Goal: Information Seeking & Learning: Learn about a topic

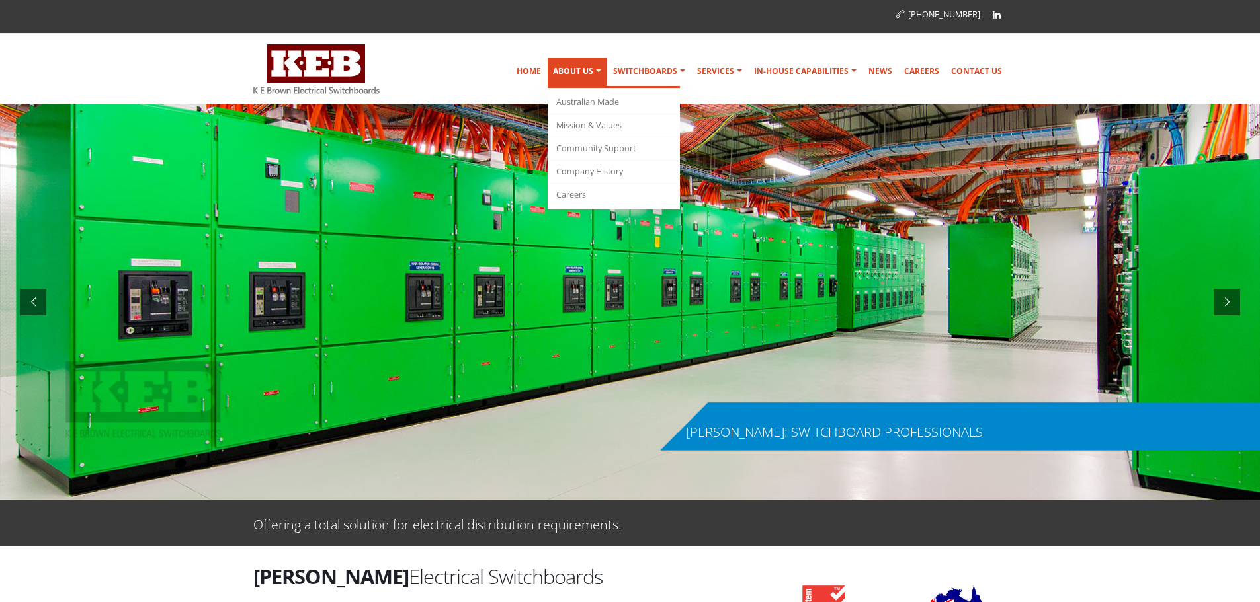
click at [594, 75] on link "About Us" at bounding box center [577, 73] width 59 height 30
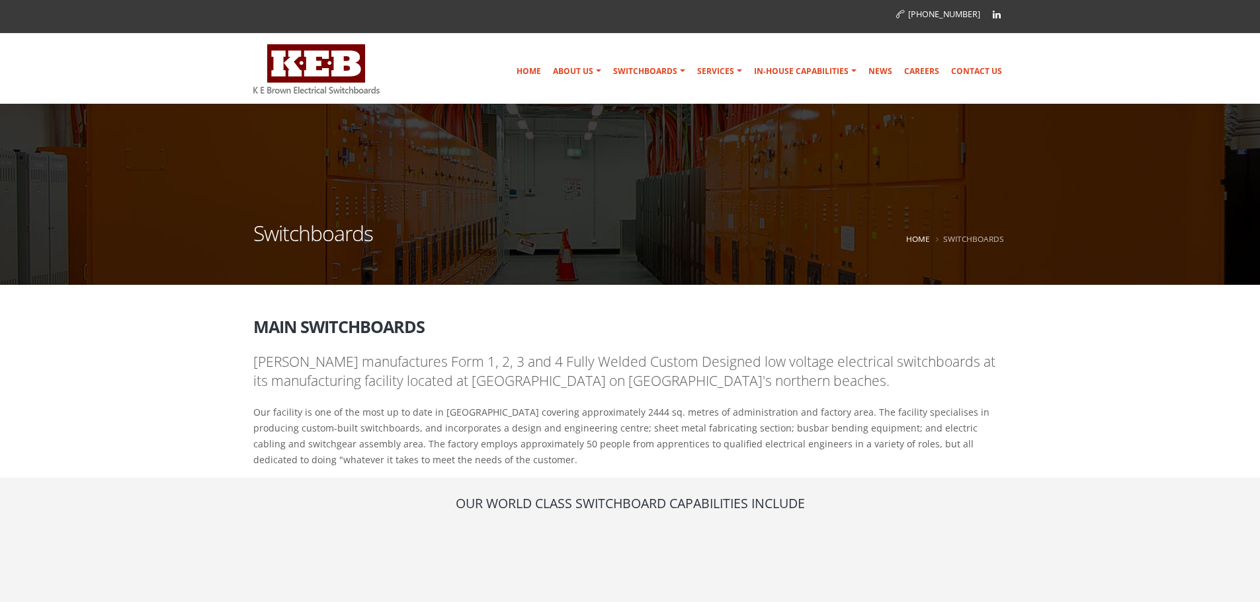
click at [1063, 69] on div "(02) 9979 6499 Home About Us Australian Made Mission & Values Community Support…" at bounding box center [630, 52] width 1260 height 104
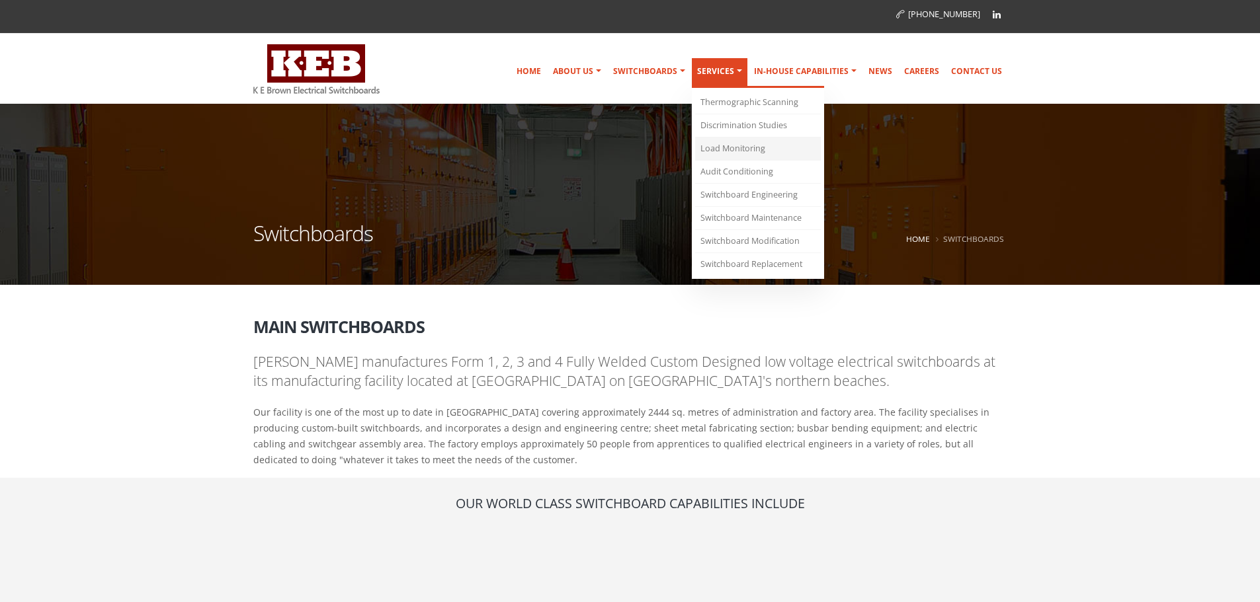
click at [758, 151] on link "Load Monitoring" at bounding box center [758, 149] width 126 height 23
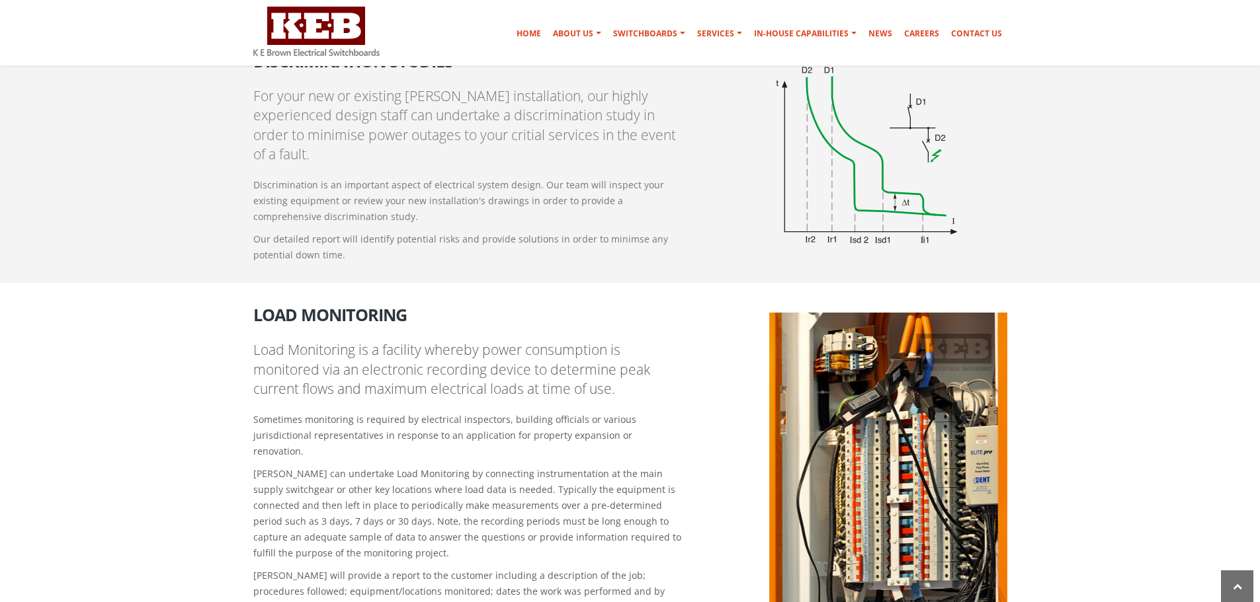
click at [675, 231] on p "Our detailed report will identify potential risks and provide solutions in orde…" at bounding box center [469, 247] width 432 height 32
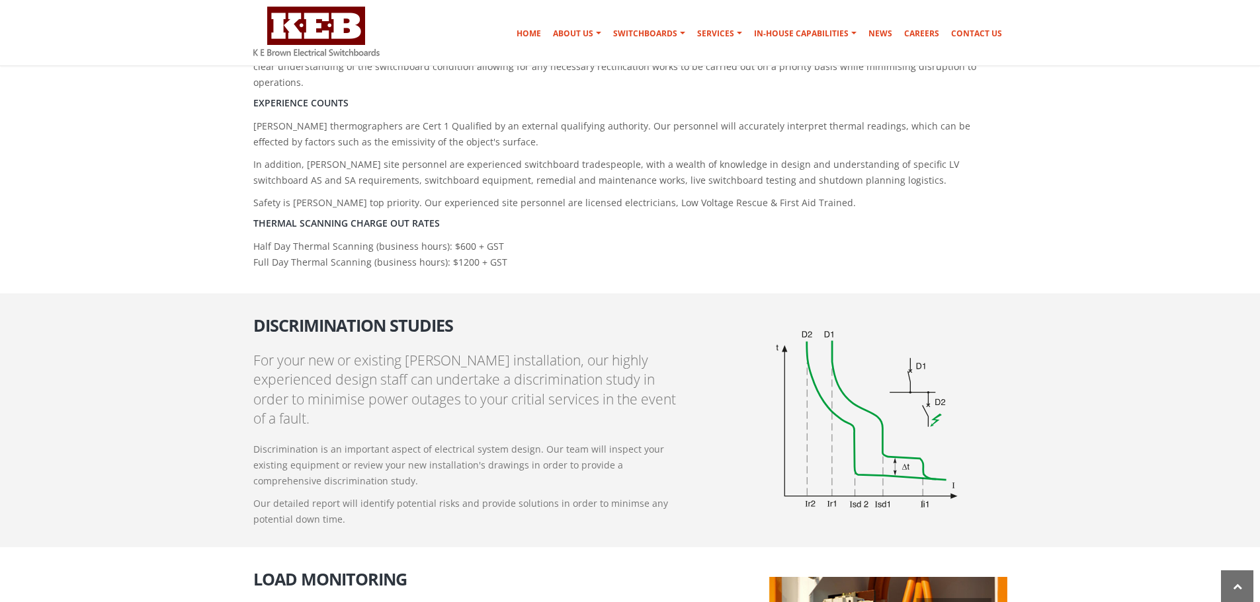
click at [650, 294] on section "Discrimination Studies For your new or existing [PERSON_NAME] installation, our…" at bounding box center [630, 421] width 1260 height 255
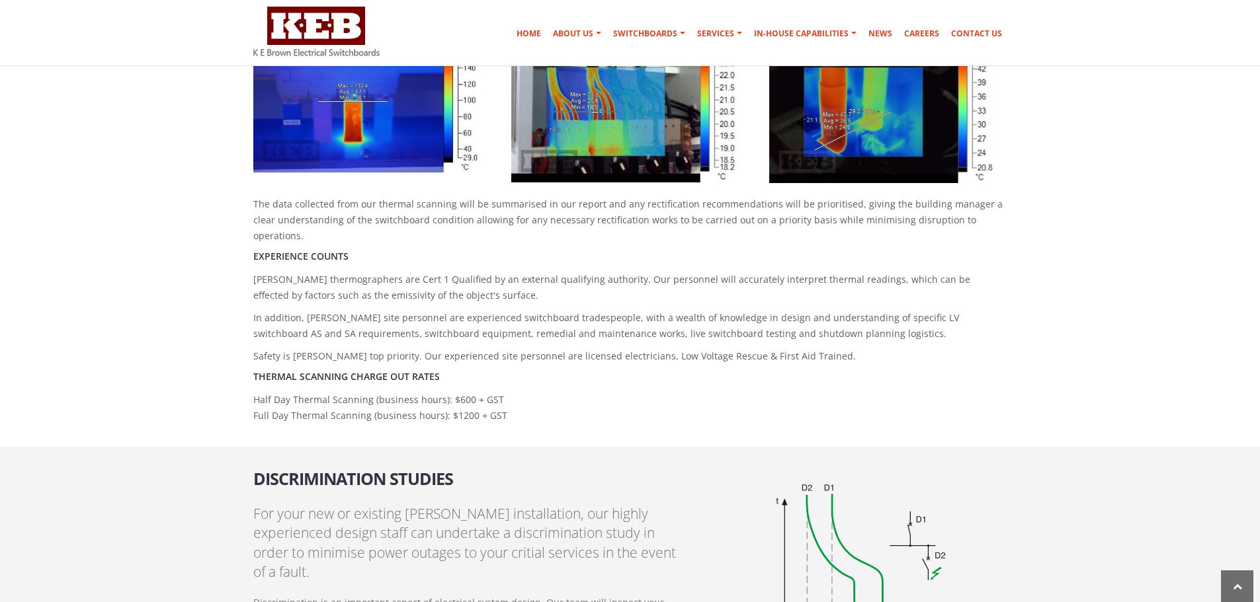
scroll to position [660, 0]
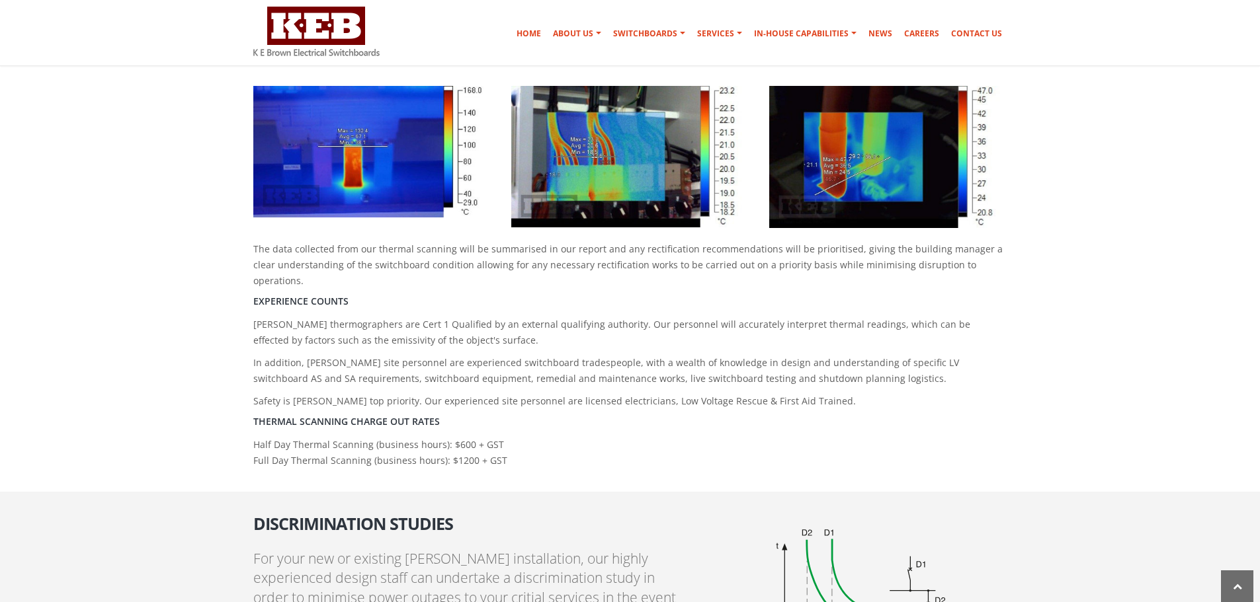
drag, startPoint x: 649, startPoint y: 294, endPoint x: 647, endPoint y: 302, distance: 8.0
click at [649, 317] on p "[PERSON_NAME] thermographers are Cert 1 Qualified by an external qualifying aut…" at bounding box center [630, 333] width 754 height 32
click at [553, 458] on section "The data collected from our thermal scanning will be summarised in our report a…" at bounding box center [630, 284] width 1260 height 416
drag, startPoint x: 551, startPoint y: 428, endPoint x: 222, endPoint y: 383, distance: 331.7
click at [222, 383] on section "The data collected from our thermal scanning will be summarised in our report a…" at bounding box center [630, 284] width 1260 height 416
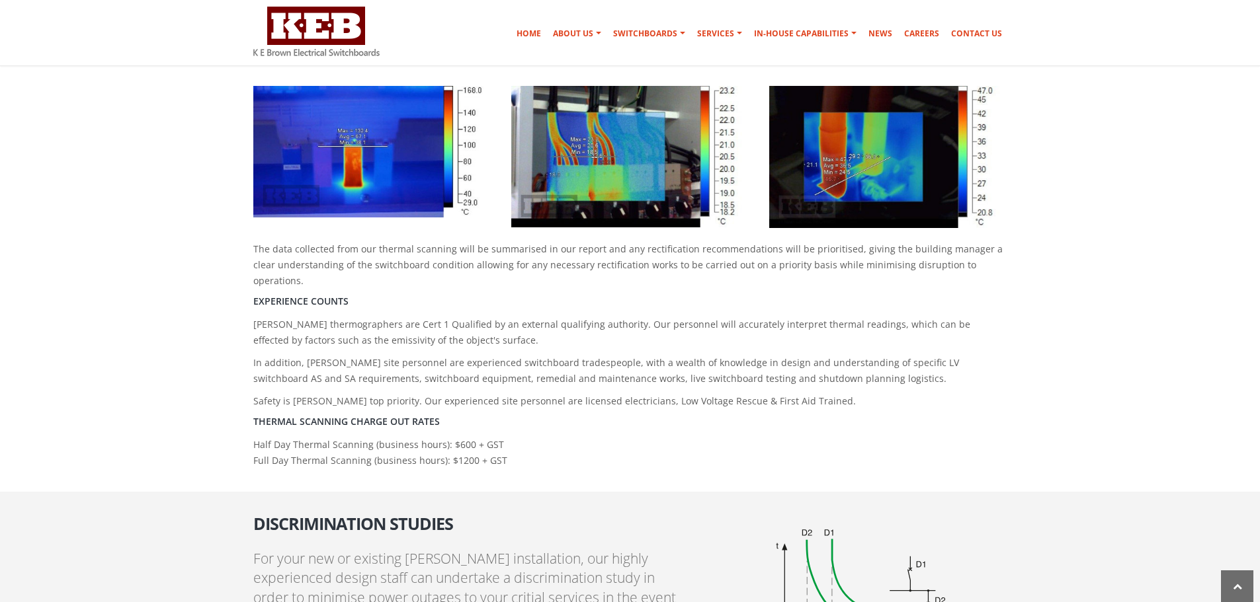
click at [457, 393] on p "Safety is [PERSON_NAME] top priority. Our experienced site personnel are licens…" at bounding box center [630, 401] width 754 height 16
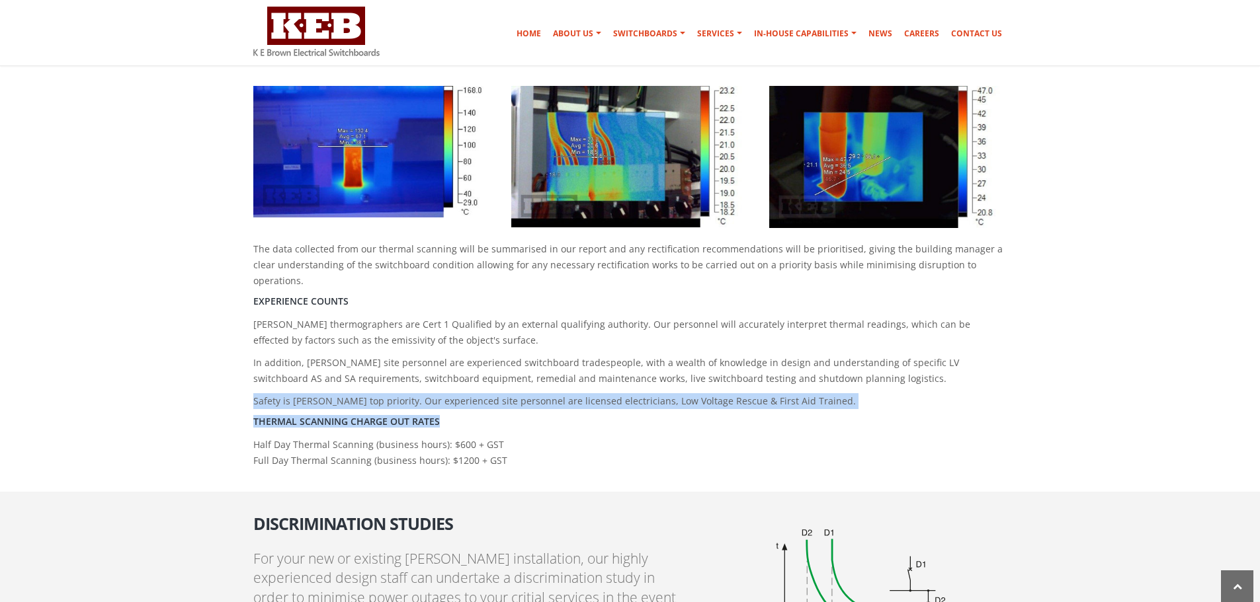
drag, startPoint x: 405, startPoint y: 387, endPoint x: 214, endPoint y: 374, distance: 191.6
click at [214, 374] on section "The data collected from our thermal scanning will be summarised in our report a…" at bounding box center [630, 284] width 1260 height 416
click at [252, 393] on div "The data collected from our thermal scanning will be summarised in our report a…" at bounding box center [630, 275] width 774 height 399
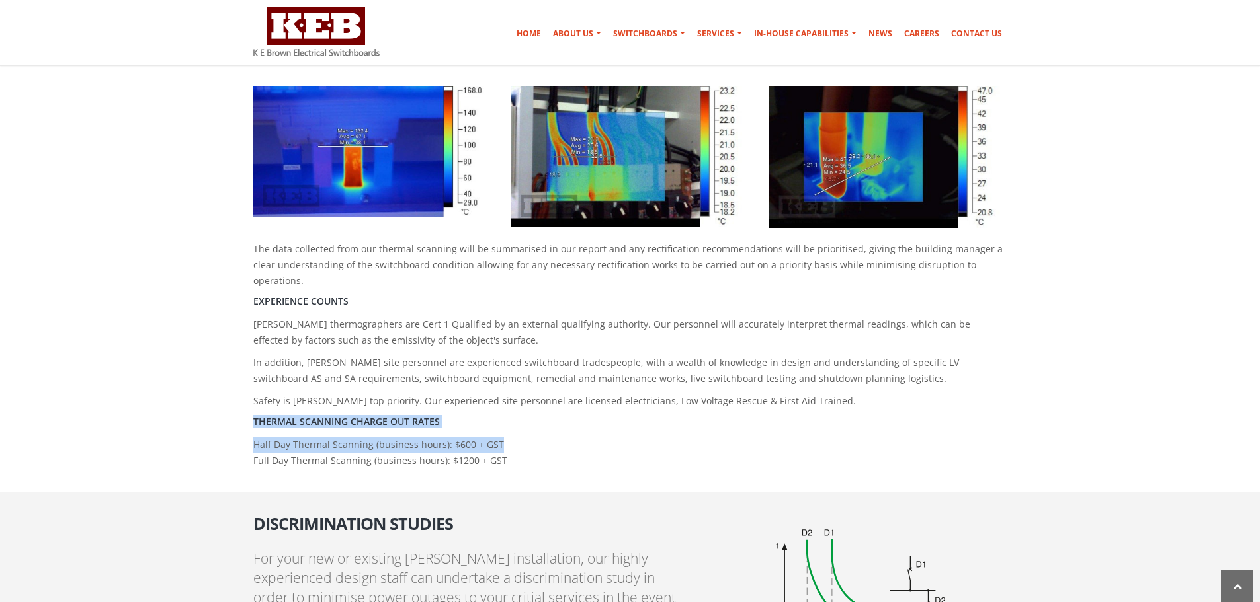
drag, startPoint x: 255, startPoint y: 382, endPoint x: 510, endPoint y: 406, distance: 257.0
click at [510, 405] on div "The data collected from our thermal scanning will be summarised in our report a…" at bounding box center [630, 275] width 774 height 399
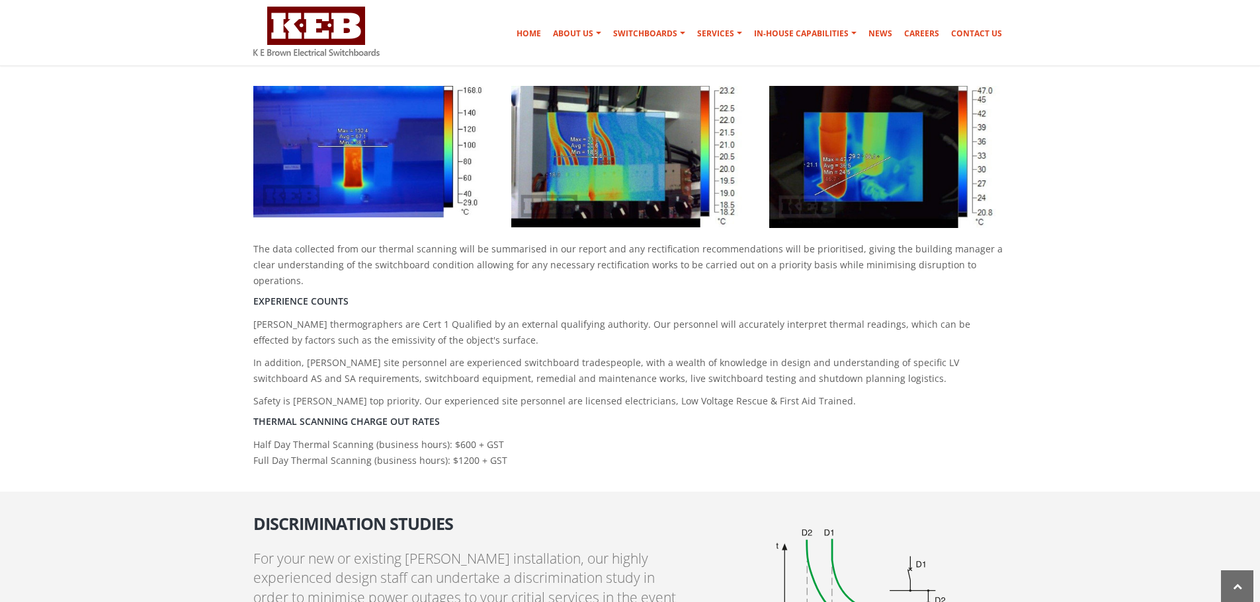
click at [497, 437] on p "Half Day Thermal Scanning (business hours): $600 + GST Full Day Thermal Scannin…" at bounding box center [630, 453] width 754 height 32
drag, startPoint x: 436, startPoint y: 438, endPoint x: 242, endPoint y: 387, distance: 201.1
click at [242, 387] on section "The data collected from our thermal scanning will be summarised in our report a…" at bounding box center [630, 284] width 1260 height 416
click at [504, 397] on div "The data collected from our thermal scanning will be summarised in our report a…" at bounding box center [630, 275] width 774 height 399
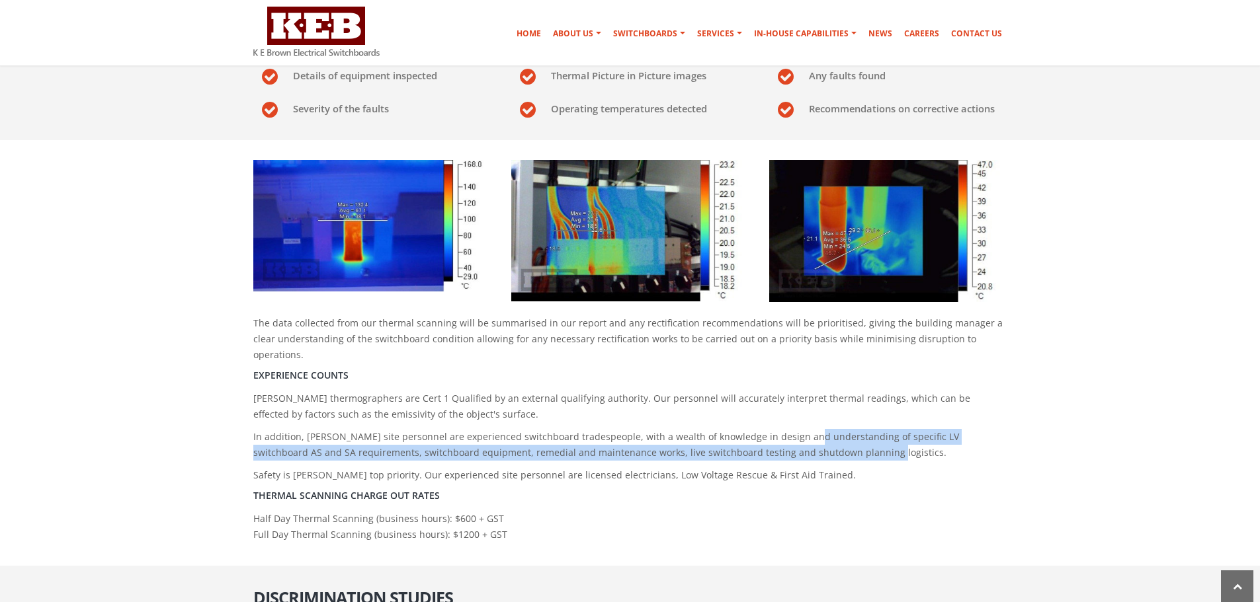
click at [798, 429] on p "In addition, [PERSON_NAME] site personnel are experienced switchboard tradespeo…" at bounding box center [630, 445] width 754 height 32
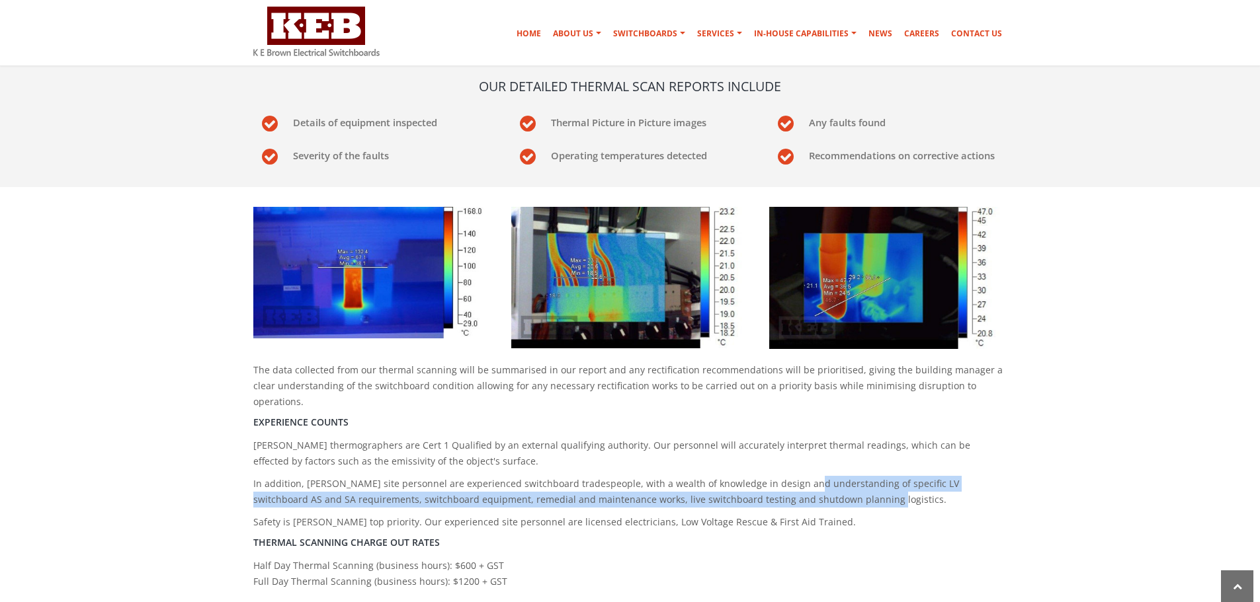
scroll to position [528, 0]
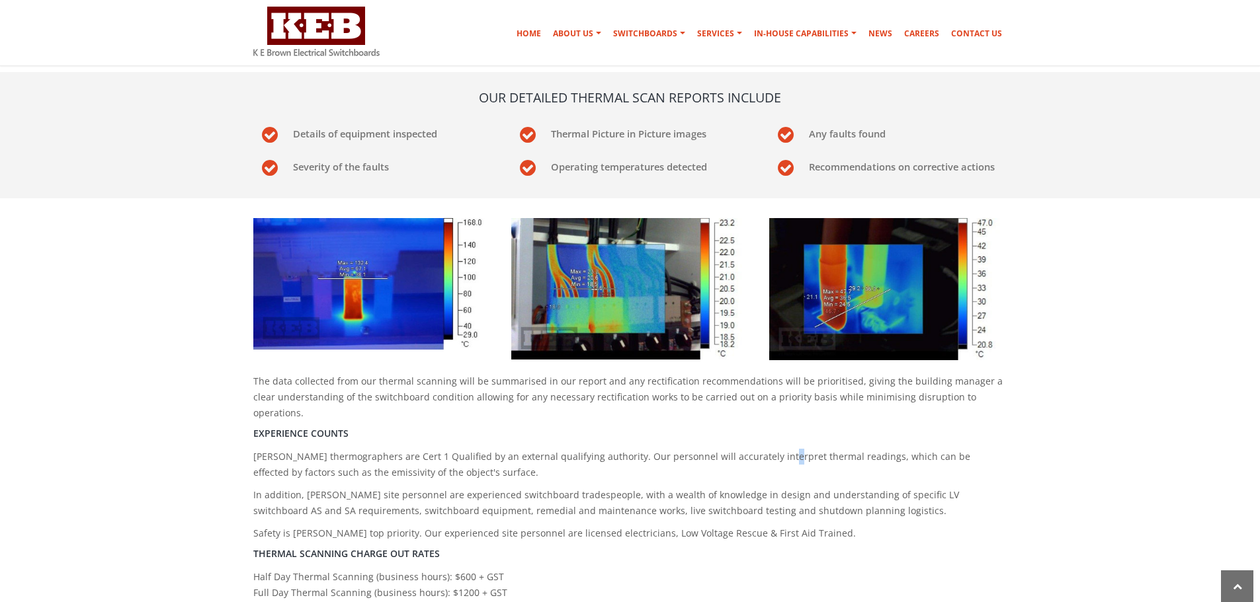
drag, startPoint x: 772, startPoint y: 419, endPoint x: 767, endPoint y: 413, distance: 8.1
click at [770, 449] on p "[PERSON_NAME] thermographers are Cert 1 Qualified by an external qualifying aut…" at bounding box center [630, 465] width 754 height 32
click at [823, 491] on div "The data collected from our thermal scanning will be summarised in our report a…" at bounding box center [630, 407] width 774 height 399
click at [840, 526] on p "Safety is [PERSON_NAME] top priority. Our experienced site personnel are licens…" at bounding box center [630, 534] width 754 height 16
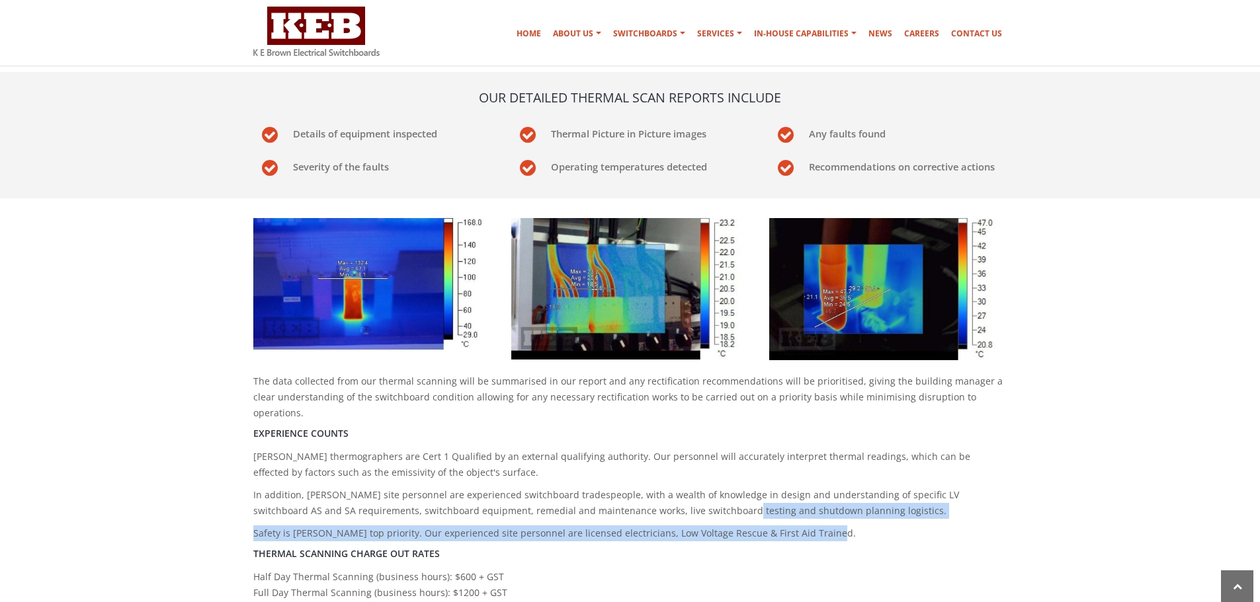
drag, startPoint x: 657, startPoint y: 472, endPoint x: 415, endPoint y: 423, distance: 247.6
click at [616, 462] on div "The data collected from our thermal scanning will be summarised in our report a…" at bounding box center [630, 407] width 774 height 399
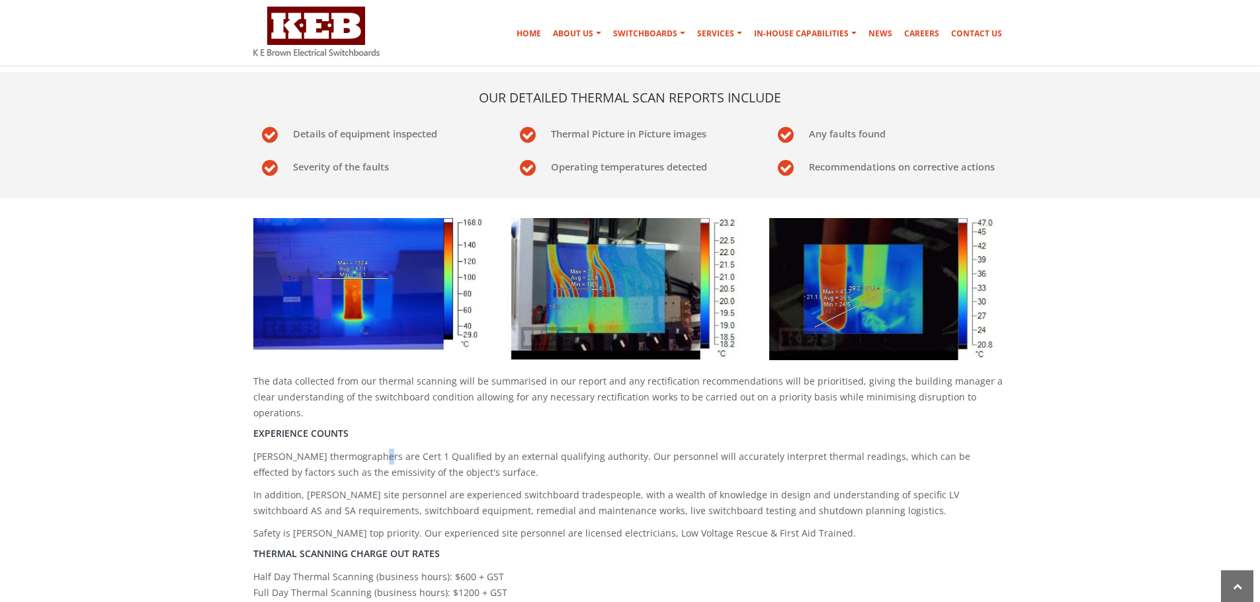
drag, startPoint x: 378, startPoint y: 415, endPoint x: 374, endPoint y: 410, distance: 7.0
click at [372, 411] on div "The data collected from our thermal scanning will be summarised in our report a…" at bounding box center [630, 407] width 774 height 399
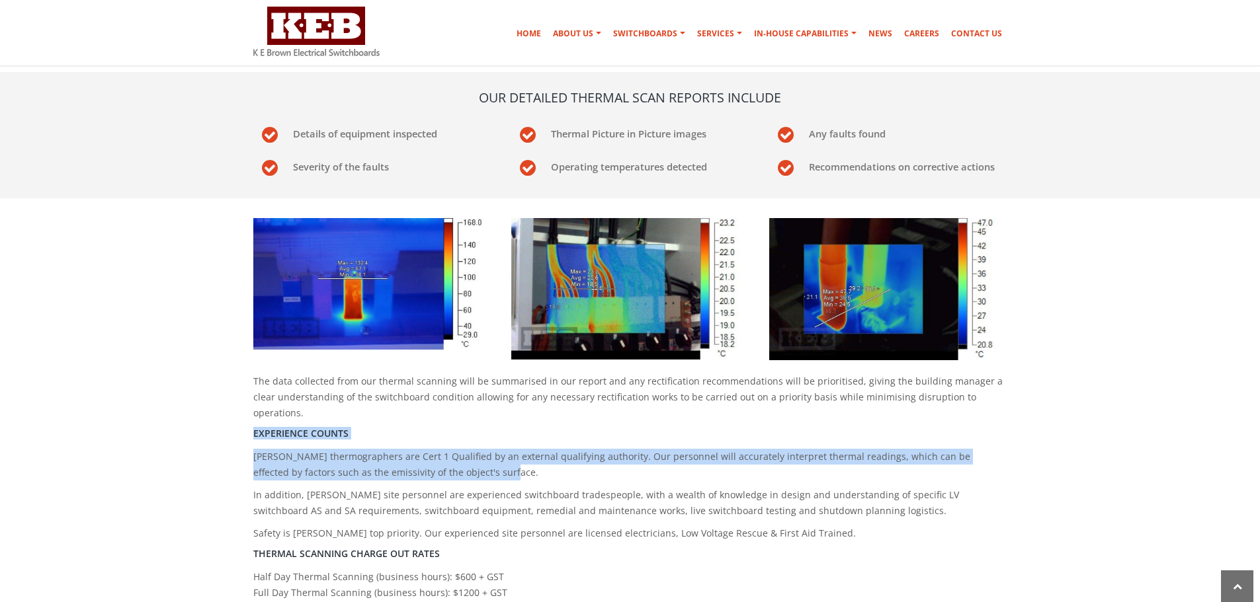
drag, startPoint x: 255, startPoint y: 403, endPoint x: 589, endPoint y: 446, distance: 336.1
click at [548, 440] on div "The data collected from our thermal scanning will be summarised in our report a…" at bounding box center [630, 407] width 774 height 399
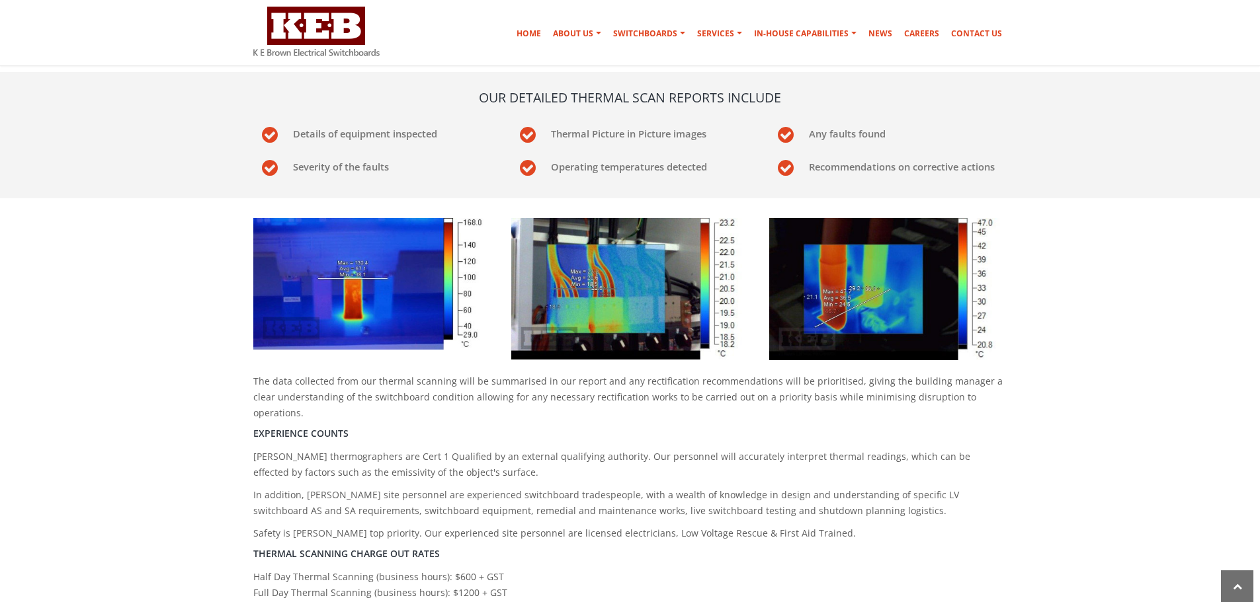
click at [643, 454] on div "The data collected from our thermal scanning will be summarised in our report a…" at bounding box center [630, 407] width 774 height 399
click at [830, 510] on div "The data collected from our thermal scanning will be summarised in our report a…" at bounding box center [630, 407] width 774 height 399
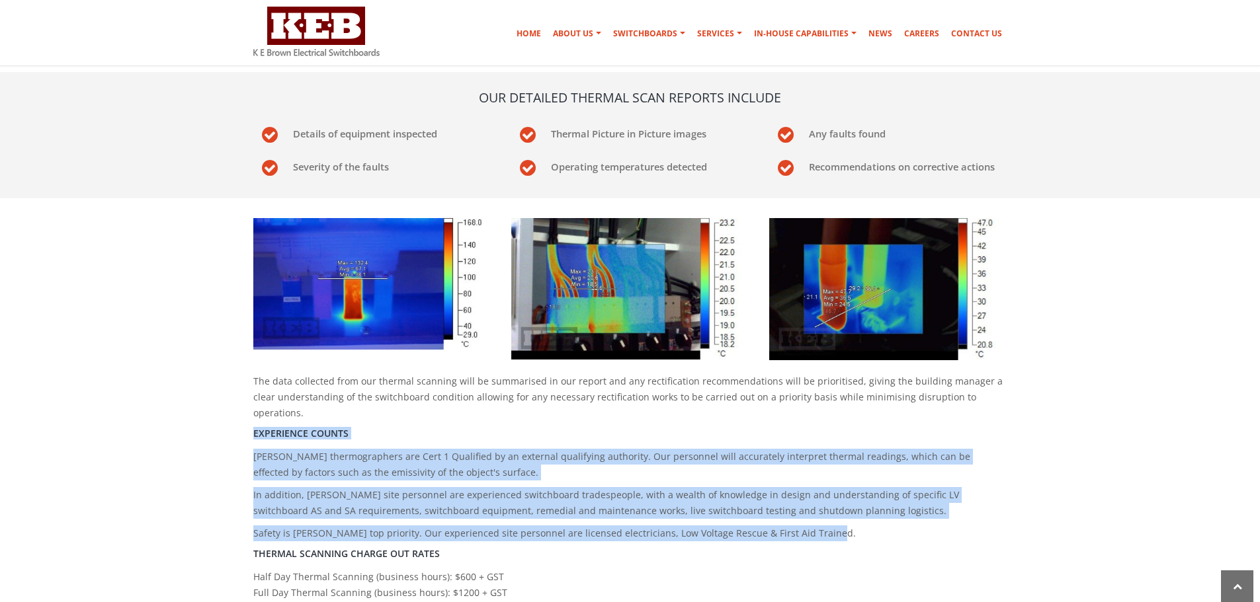
drag, startPoint x: 823, startPoint y: 507, endPoint x: 247, endPoint y: 397, distance: 586.2
click at [247, 397] on div "The data collected from our thermal scanning will be summarised in our report a…" at bounding box center [630, 407] width 774 height 399
click at [358, 428] on h5 "Experience Counts" at bounding box center [630, 434] width 754 height 12
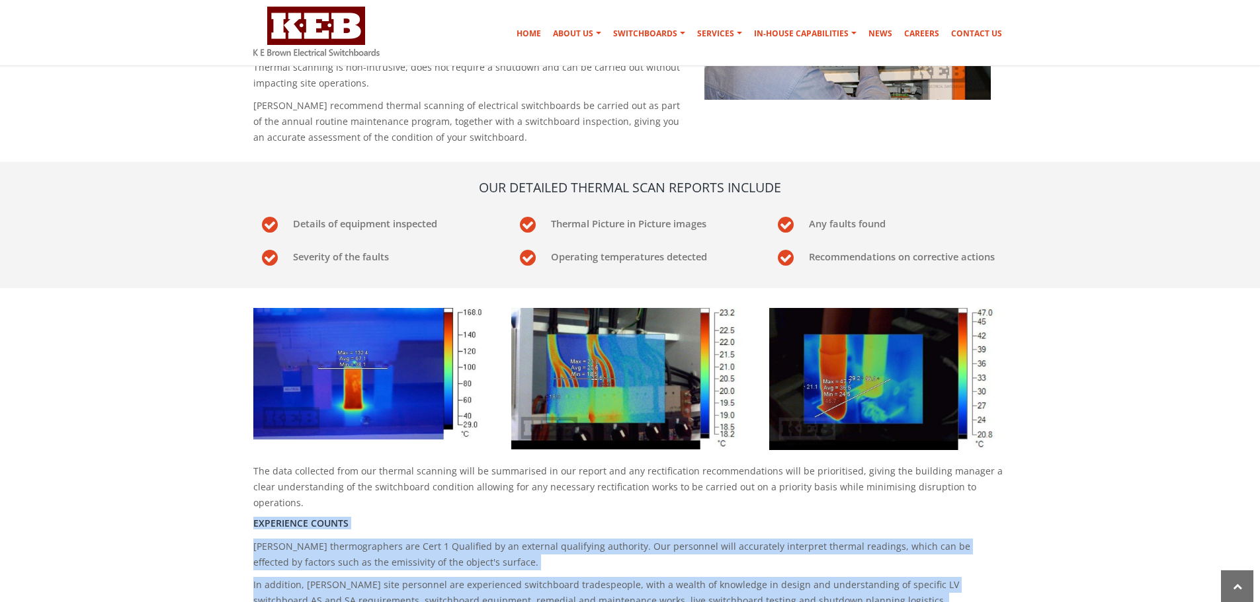
scroll to position [395, 0]
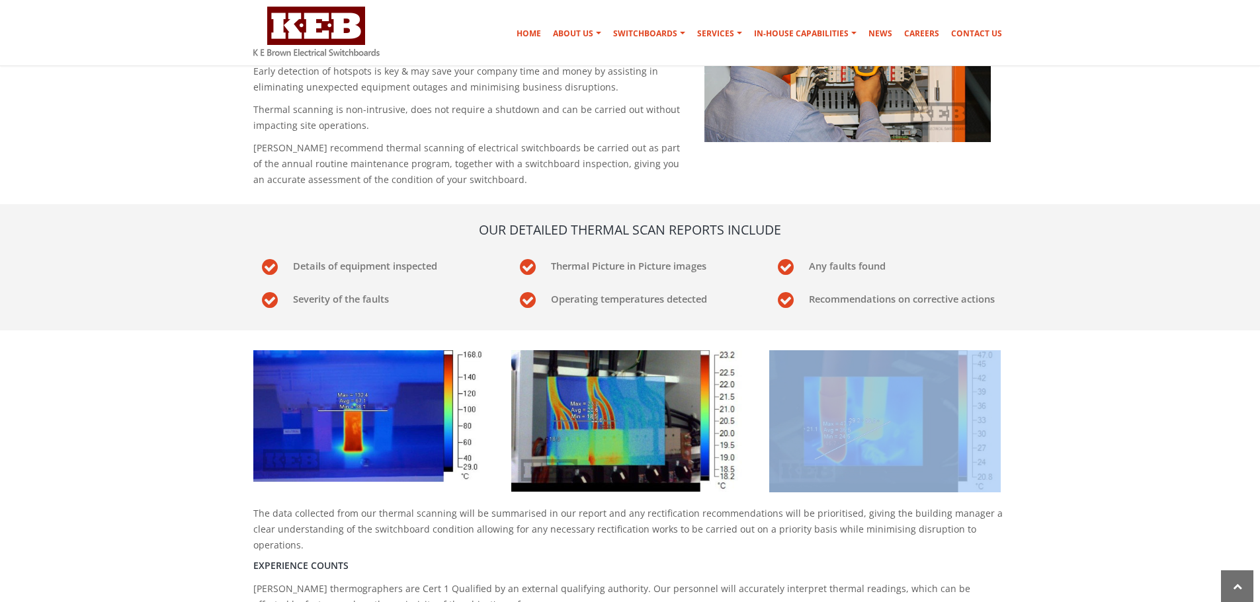
drag, startPoint x: 247, startPoint y: 488, endPoint x: 255, endPoint y: 499, distance: 13.2
click at [250, 495] on div "The data collected from our thermal scanning will be summarised in our report a…" at bounding box center [630, 540] width 774 height 399
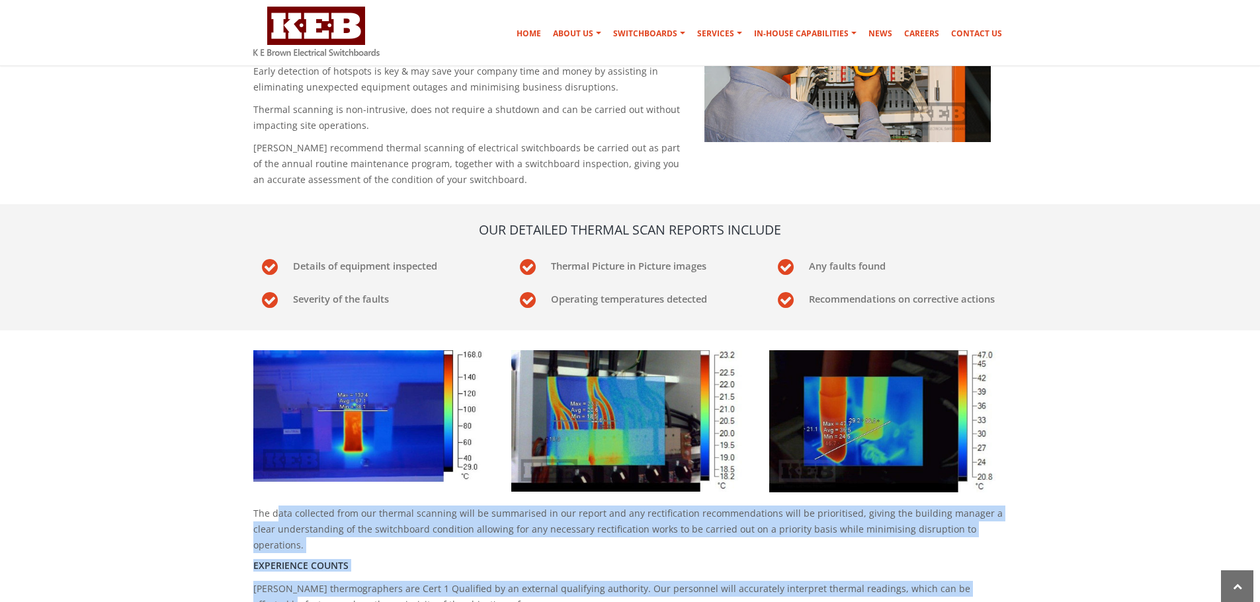
drag, startPoint x: 302, startPoint y: 500, endPoint x: 977, endPoint y: 548, distance: 676.9
click at [977, 548] on div "The data collected from our thermal scanning will be summarised in our report a…" at bounding box center [630, 540] width 774 height 399
click at [1060, 525] on section "The data collected from our thermal scanning will be summarised in our report a…" at bounding box center [630, 549] width 1260 height 416
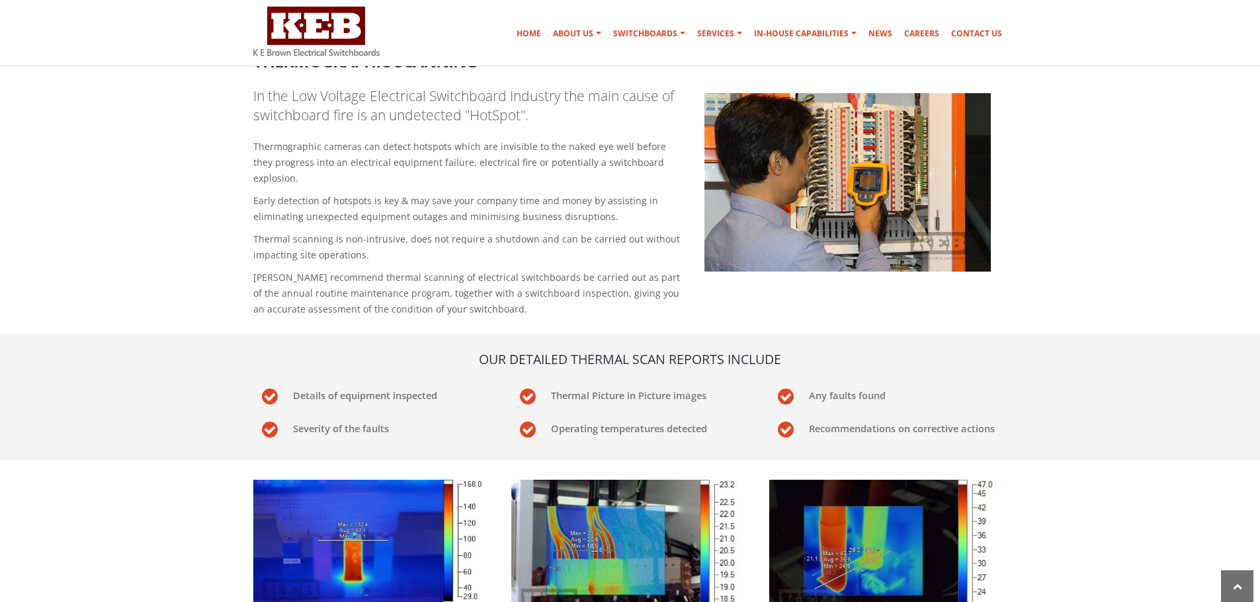
scroll to position [263, 0]
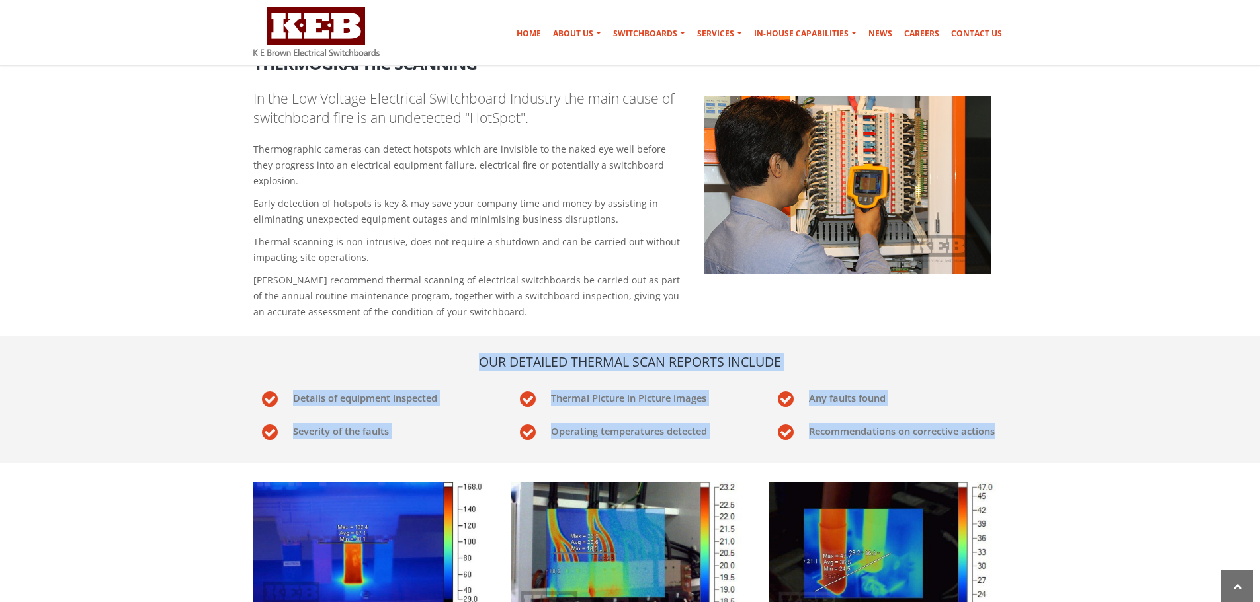
drag, startPoint x: 1008, startPoint y: 423, endPoint x: 383, endPoint y: 341, distance: 630.8
click at [339, 360] on section "Our detailed thermal scan reports include Details of equipment inspected Therma…" at bounding box center [630, 400] width 1260 height 126
click at [397, 337] on section "Our detailed thermal scan reports include Details of equipment inspected Therma…" at bounding box center [630, 400] width 1260 height 126
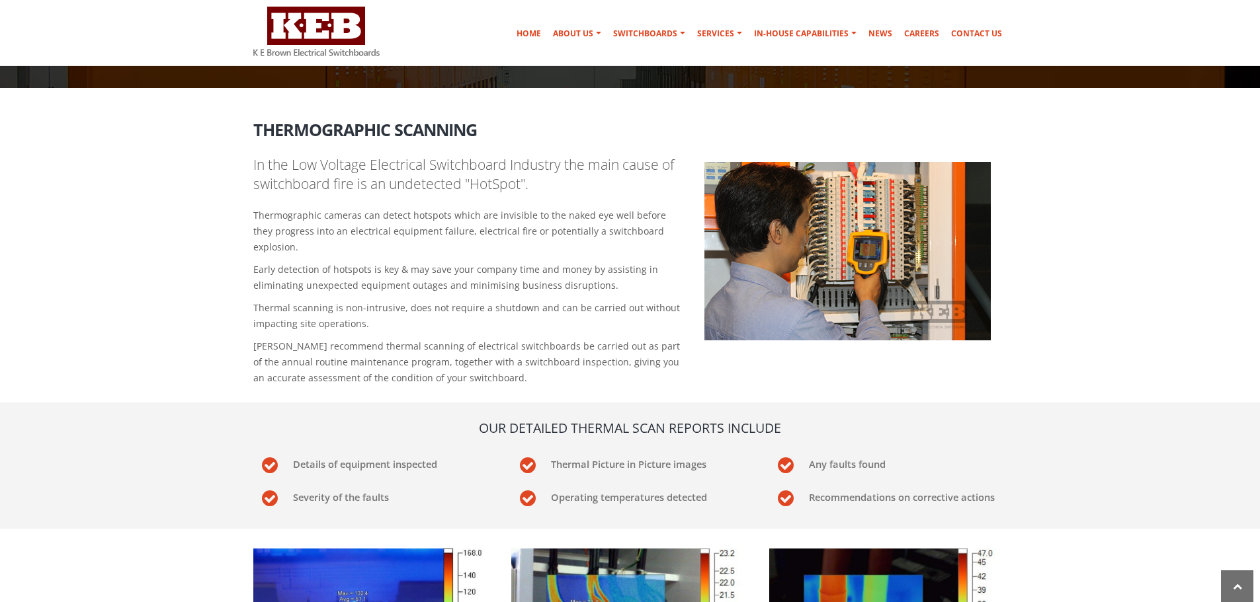
click at [516, 370] on div "In the Low Voltage Electrical Switchboard Industry the main cause of switchboar…" at bounding box center [469, 273] width 452 height 237
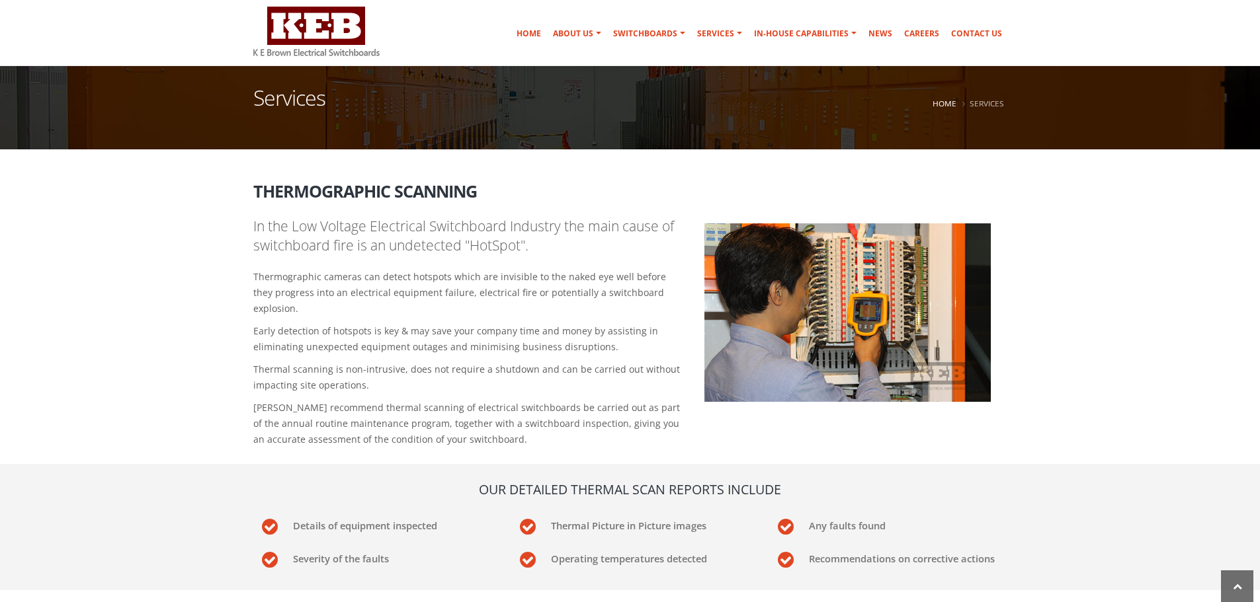
scroll to position [131, 0]
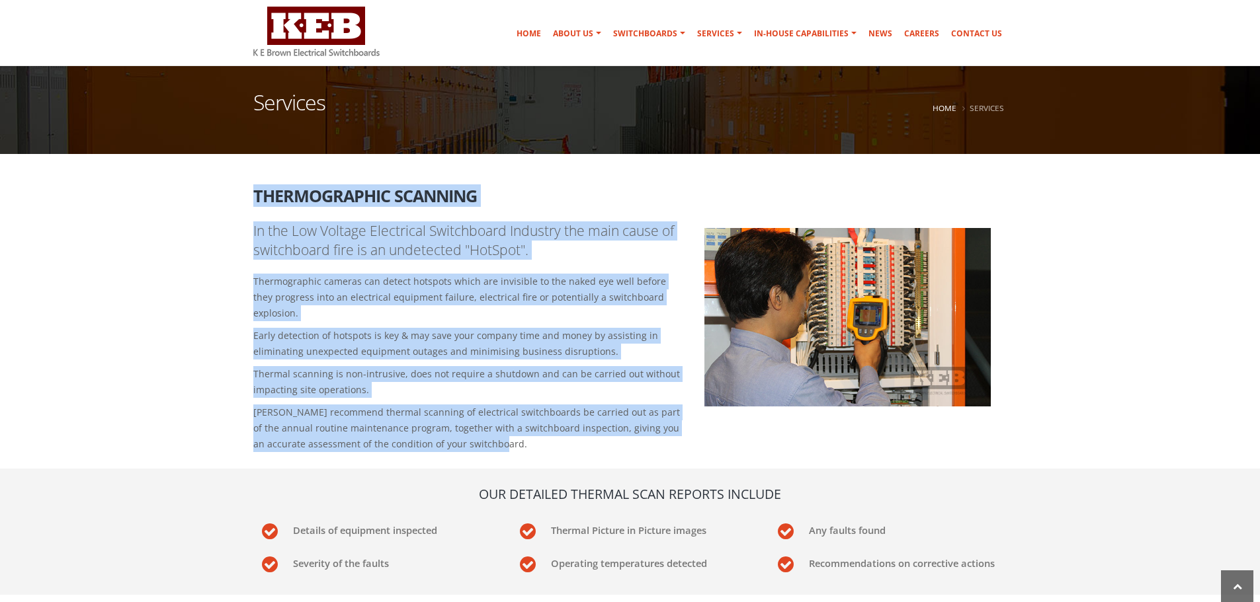
drag, startPoint x: 512, startPoint y: 432, endPoint x: 230, endPoint y: 206, distance: 361.2
click at [230, 206] on section "Thermographic Scanning In the Low Voltage Electrical Switchboard Industry the m…" at bounding box center [630, 323] width 1260 height 292
click at [526, 202] on h2 "Thermographic Scanning" at bounding box center [630, 191] width 754 height 28
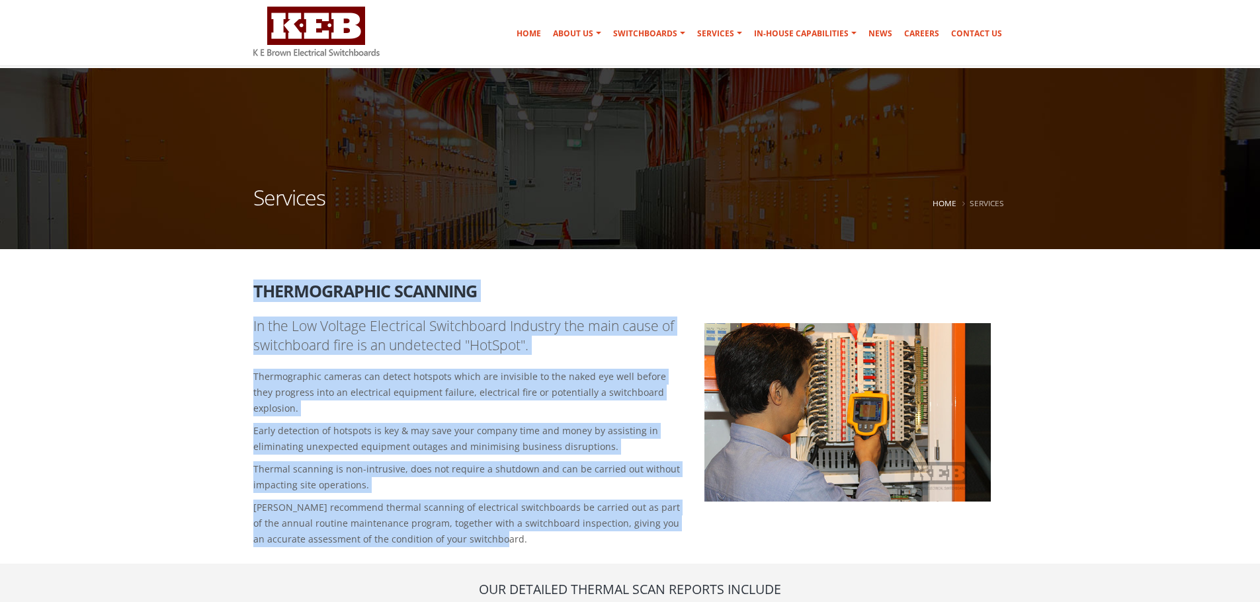
scroll to position [0, 0]
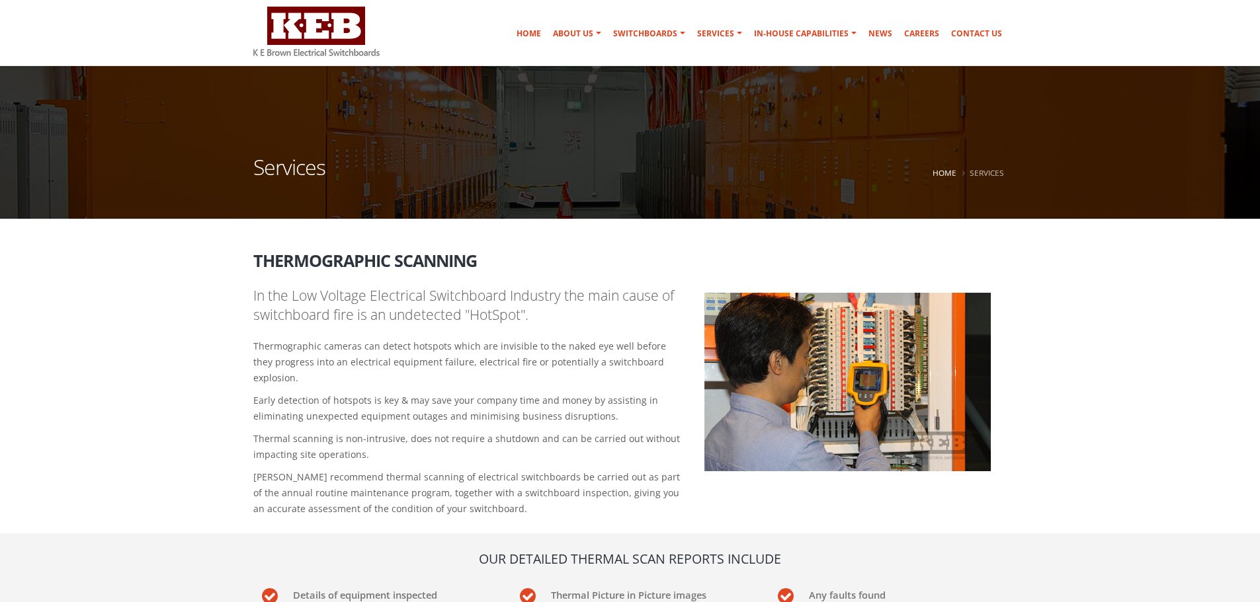
click at [538, 313] on p "In the Low Voltage Electrical Switchboard Industry the main cause of switchboar…" at bounding box center [469, 305] width 432 height 39
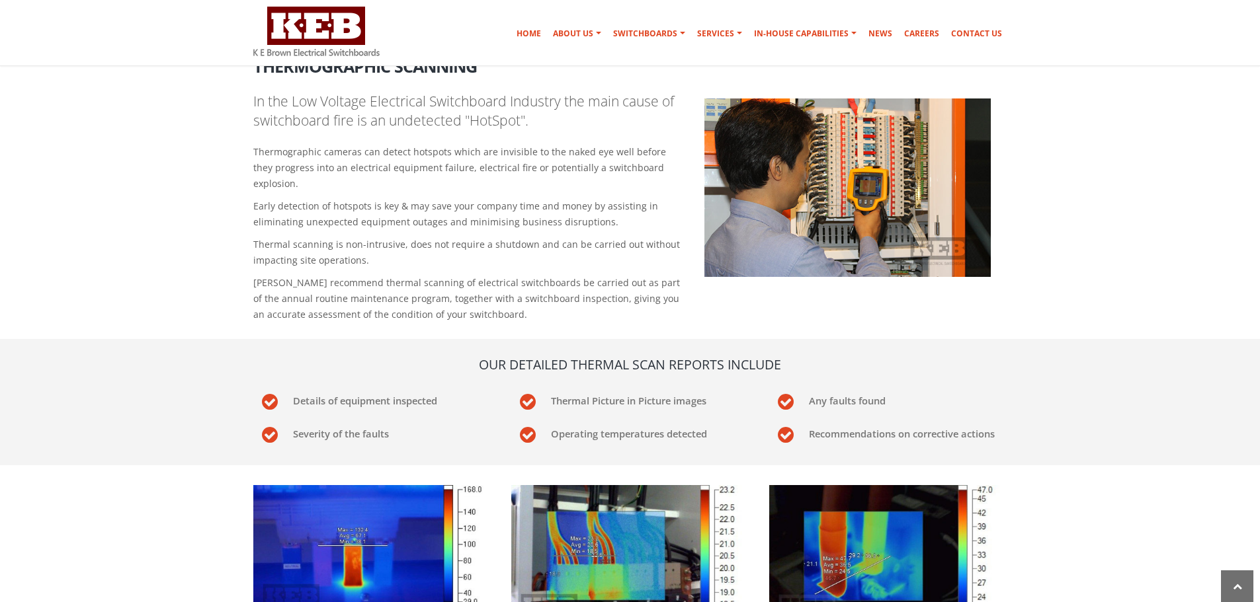
scroll to position [265, 0]
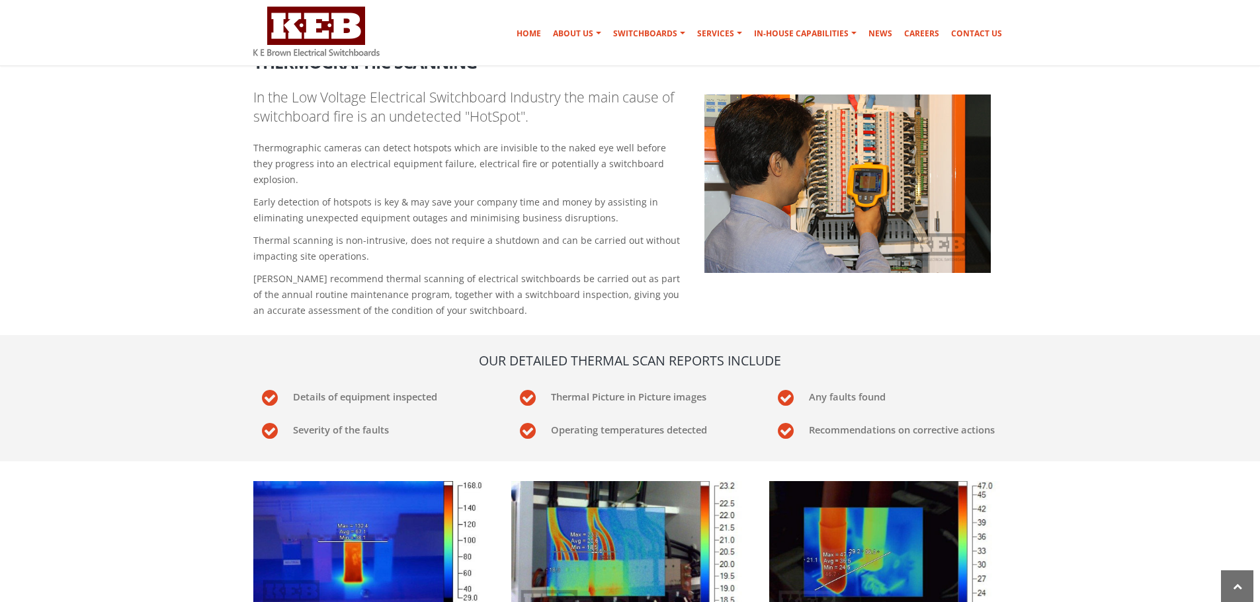
click at [631, 359] on div "Our detailed thermal scan reports include" at bounding box center [630, 367] width 774 height 30
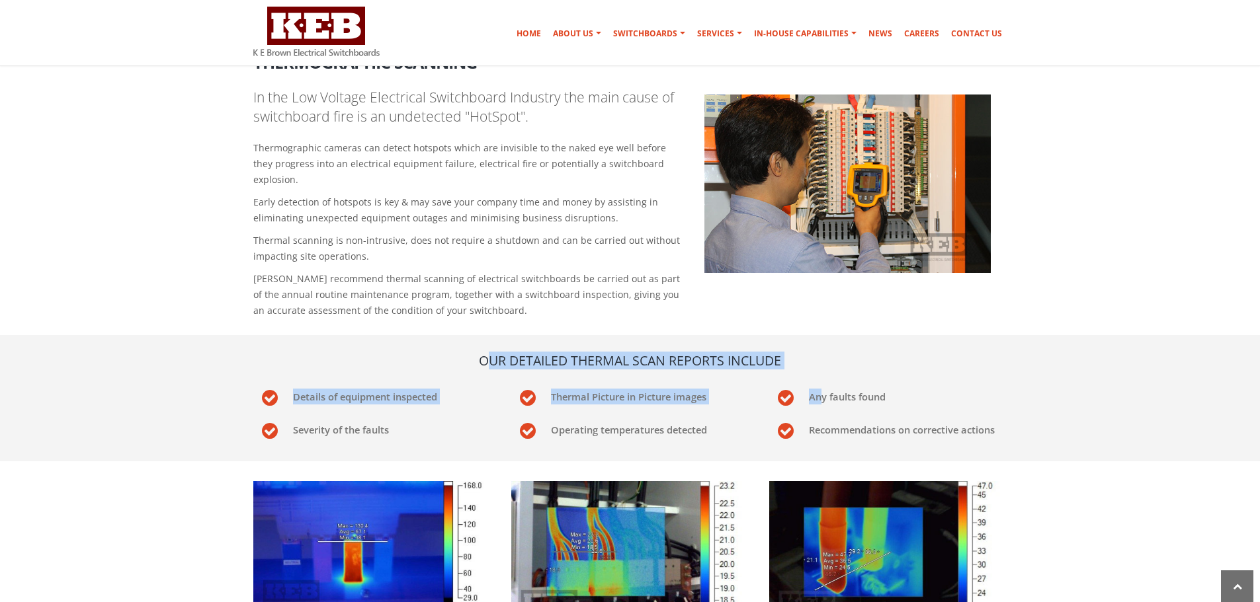
drag, startPoint x: 573, startPoint y: 356, endPoint x: 823, endPoint y: 374, distance: 249.9
click at [821, 374] on div "Our detailed thermal scan reports include Details of equipment inspected Therma…" at bounding box center [630, 402] width 774 height 100
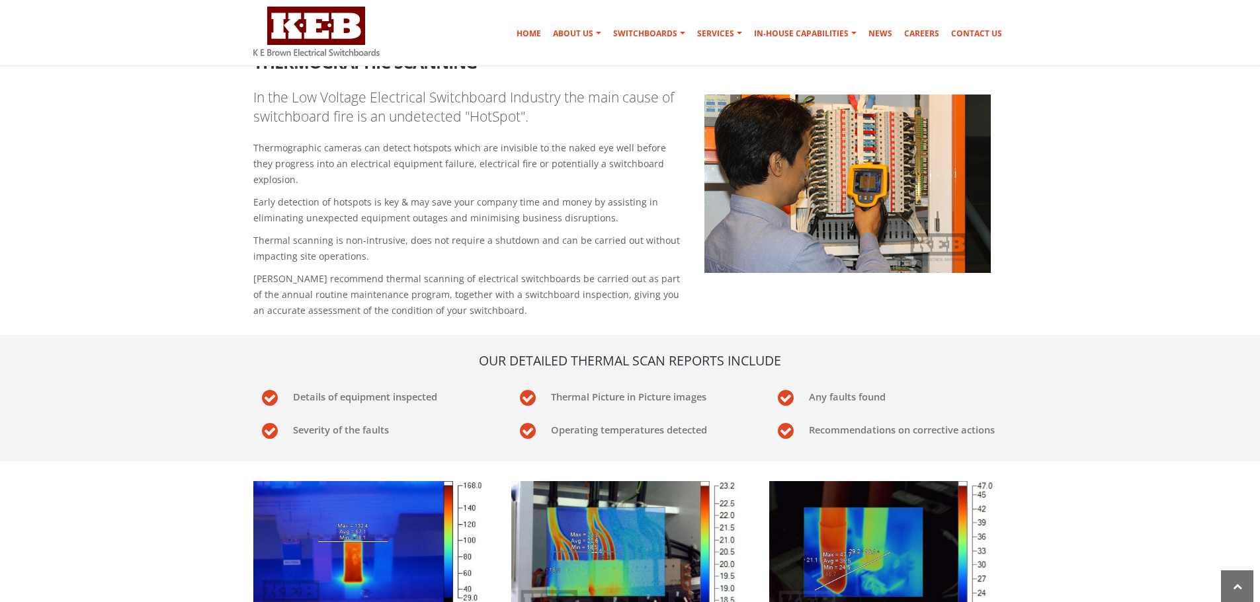
click at [967, 389] on div "Any faults found" at bounding box center [888, 402] width 258 height 33
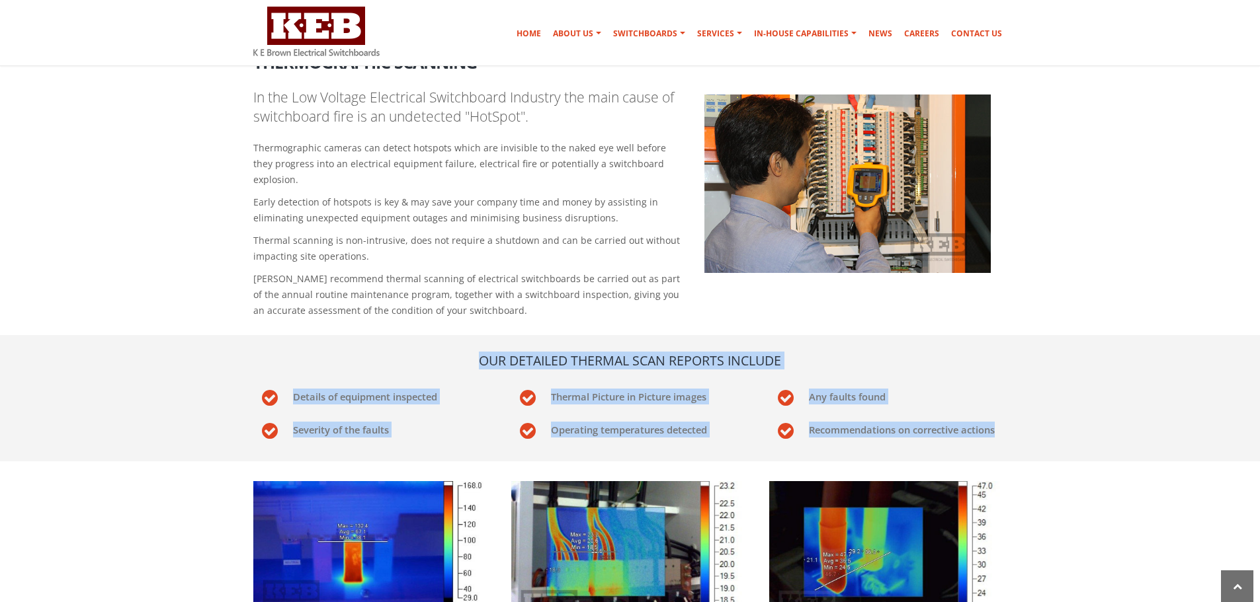
drag, startPoint x: 1028, startPoint y: 410, endPoint x: 473, endPoint y: 345, distance: 558.0
click at [473, 345] on section "Our detailed thermal scan reports include Details of equipment inspected Therma…" at bounding box center [630, 398] width 1260 height 126
click at [467, 352] on h4 "Our detailed thermal scan reports include" at bounding box center [630, 361] width 754 height 18
click at [468, 335] on section "Our detailed thermal scan reports include Details of equipment inspected Therma…" at bounding box center [630, 398] width 1260 height 126
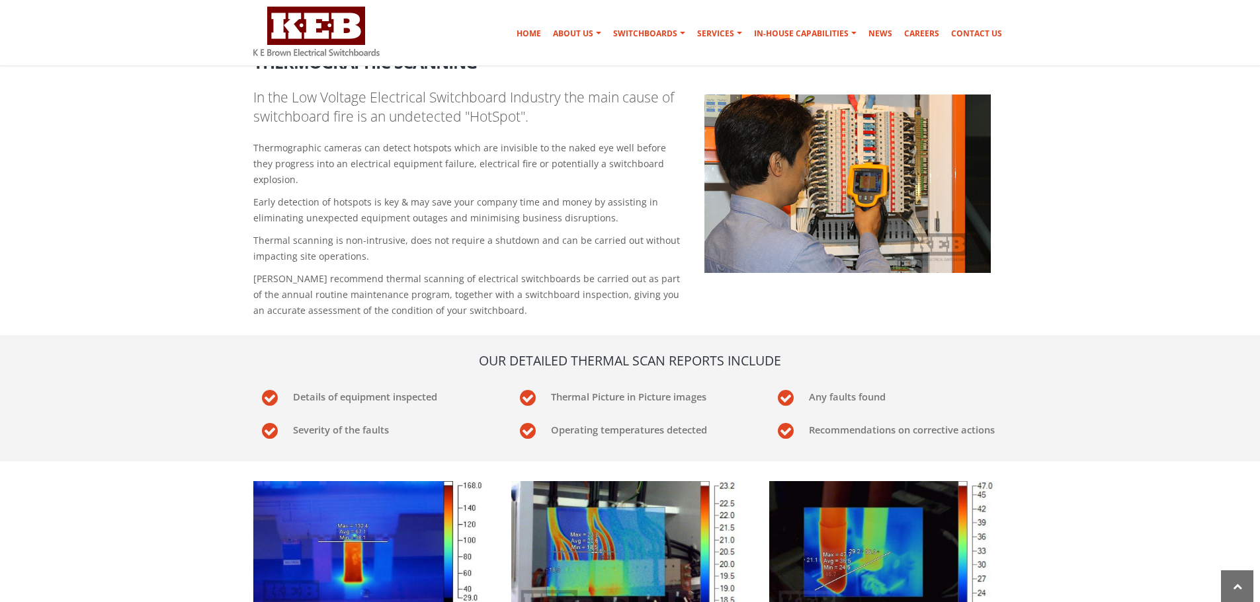
drag, startPoint x: 505, startPoint y: 298, endPoint x: 497, endPoint y: 300, distance: 8.2
click at [504, 298] on p "[PERSON_NAME] recommend thermal scanning of electrical switchboards be carried …" at bounding box center [469, 295] width 432 height 48
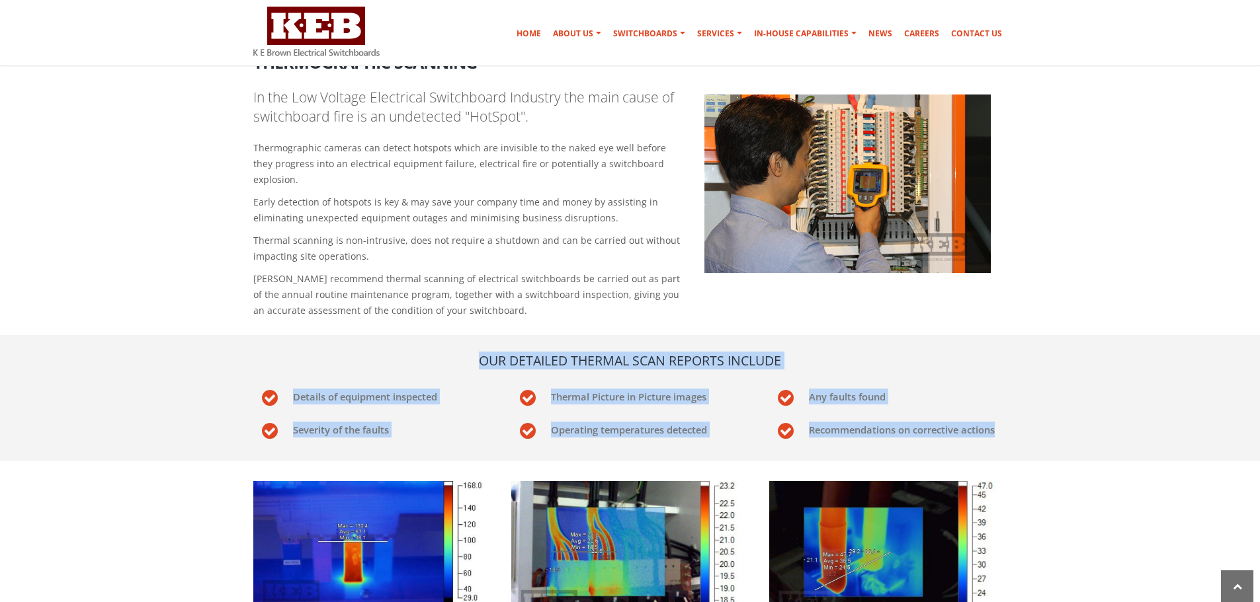
drag, startPoint x: 528, startPoint y: 346, endPoint x: 1032, endPoint y: 413, distance: 508.3
click at [1032, 413] on section "Our detailed thermal scan reports include Details of equipment inspected Therma…" at bounding box center [630, 398] width 1260 height 126
click at [1070, 409] on section "Our detailed thermal scan reports include Details of equipment inspected Therma…" at bounding box center [630, 398] width 1260 height 126
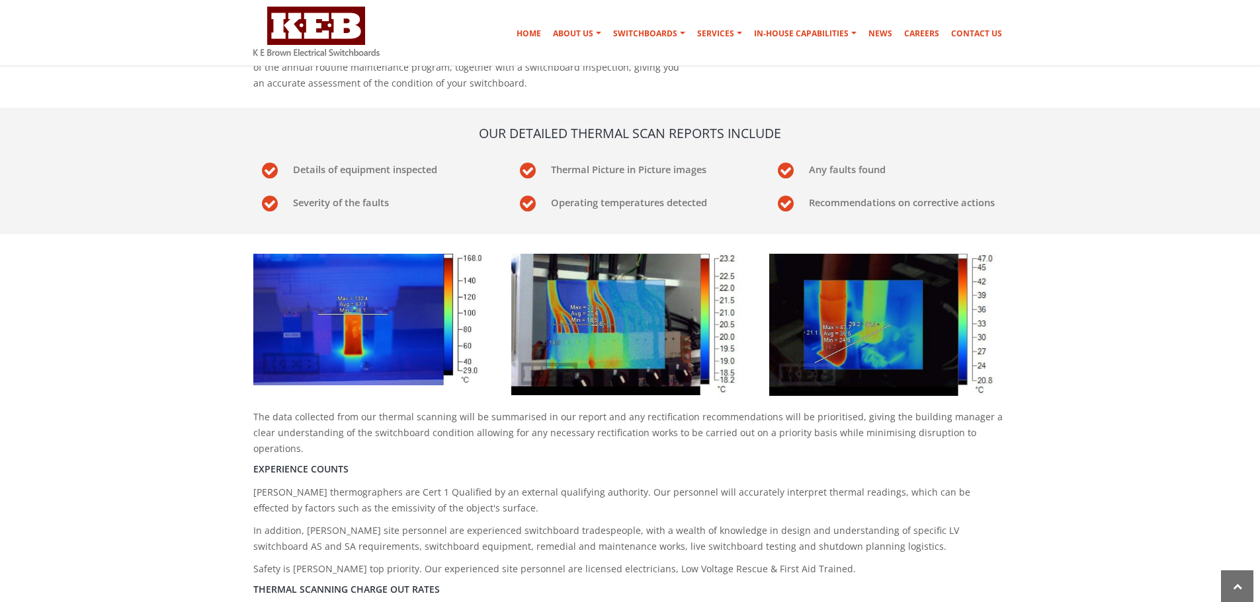
scroll to position [529, 0]
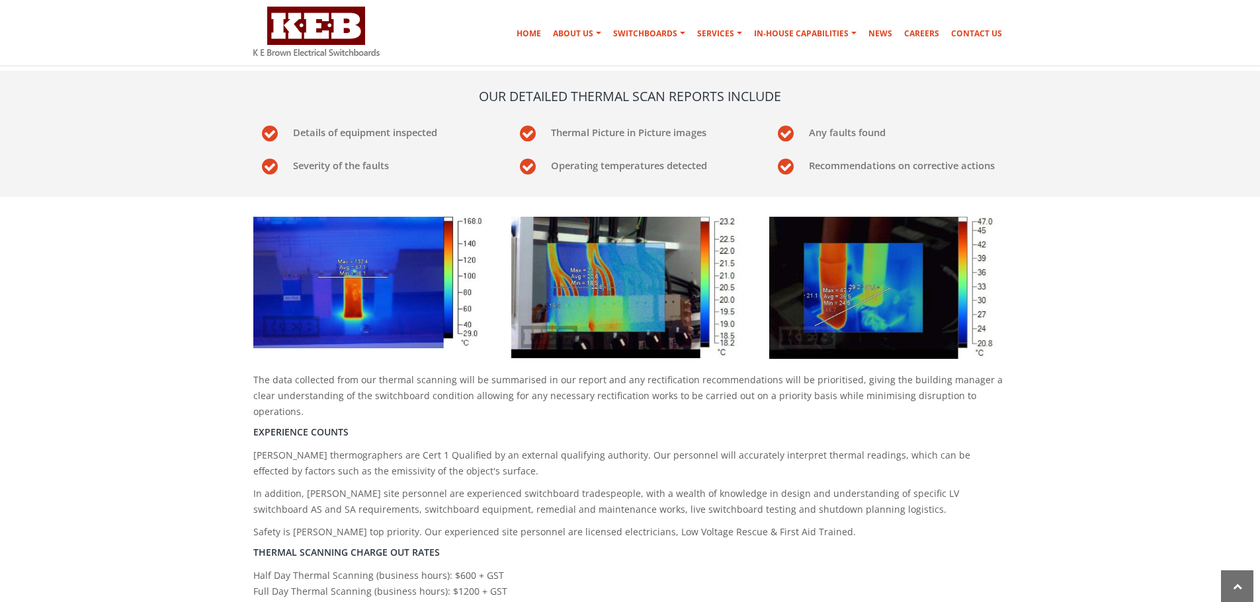
click at [1053, 403] on section "The data collected from our thermal scanning will be summarised in our report a…" at bounding box center [630, 415] width 1260 height 416
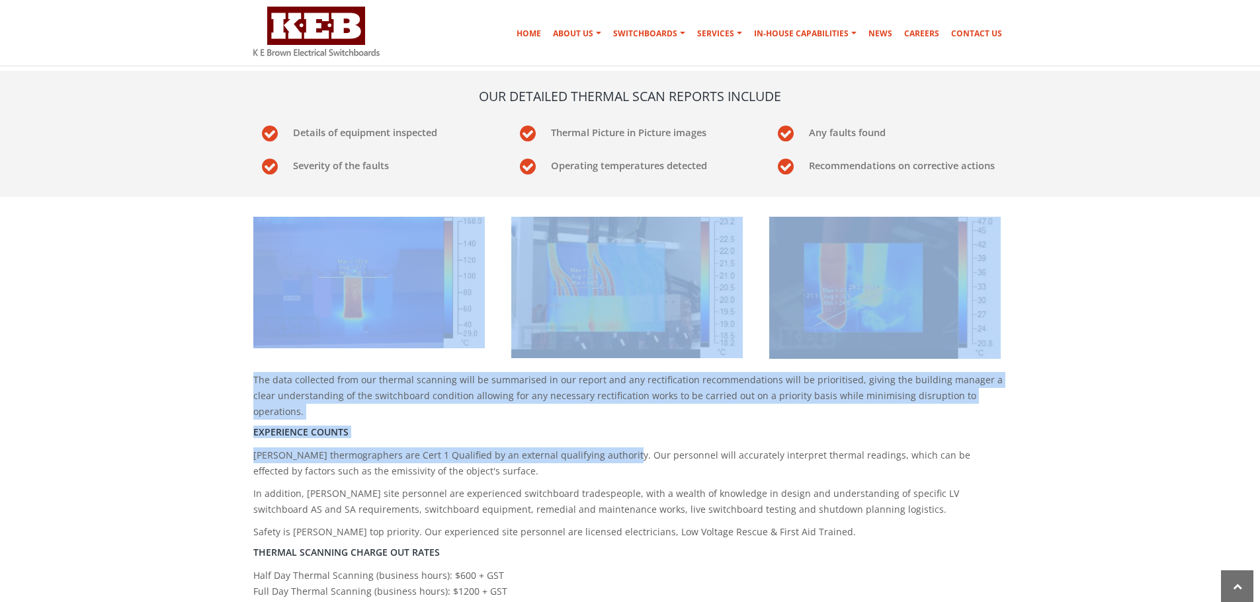
drag, startPoint x: 274, startPoint y: 362, endPoint x: 621, endPoint y: 415, distance: 351.3
click at [621, 415] on div "The data collected from our thermal scanning will be summarised in our report a…" at bounding box center [630, 406] width 774 height 399
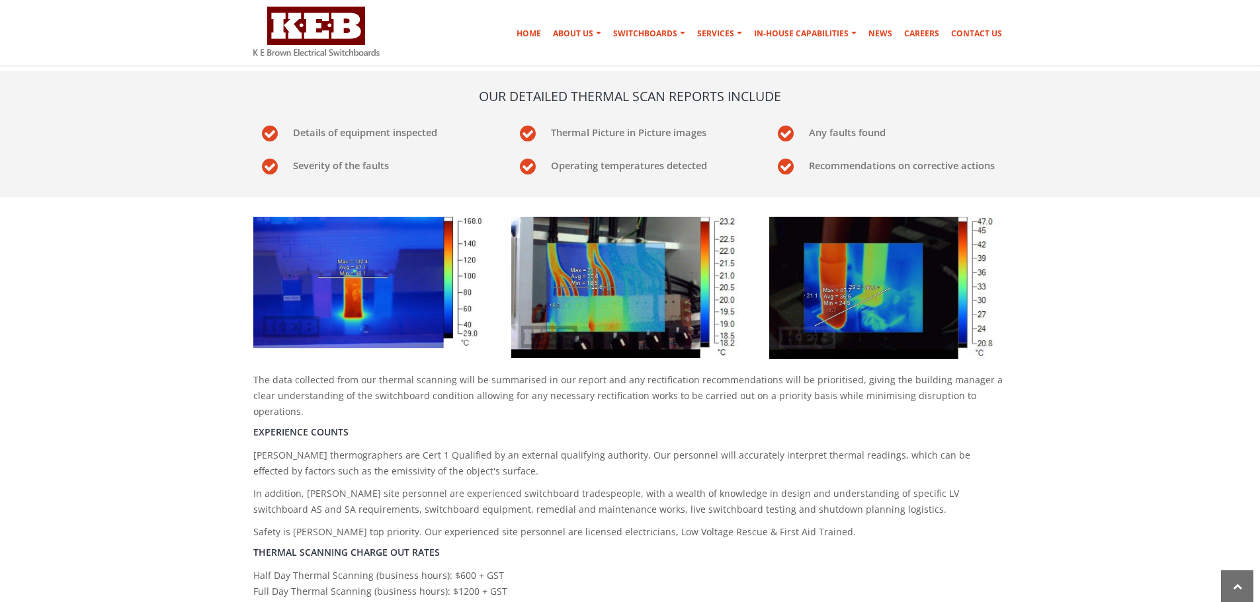
click at [663, 448] on p "[PERSON_NAME] thermographers are Cert 1 Qualified by an external qualifying aut…" at bounding box center [630, 464] width 754 height 32
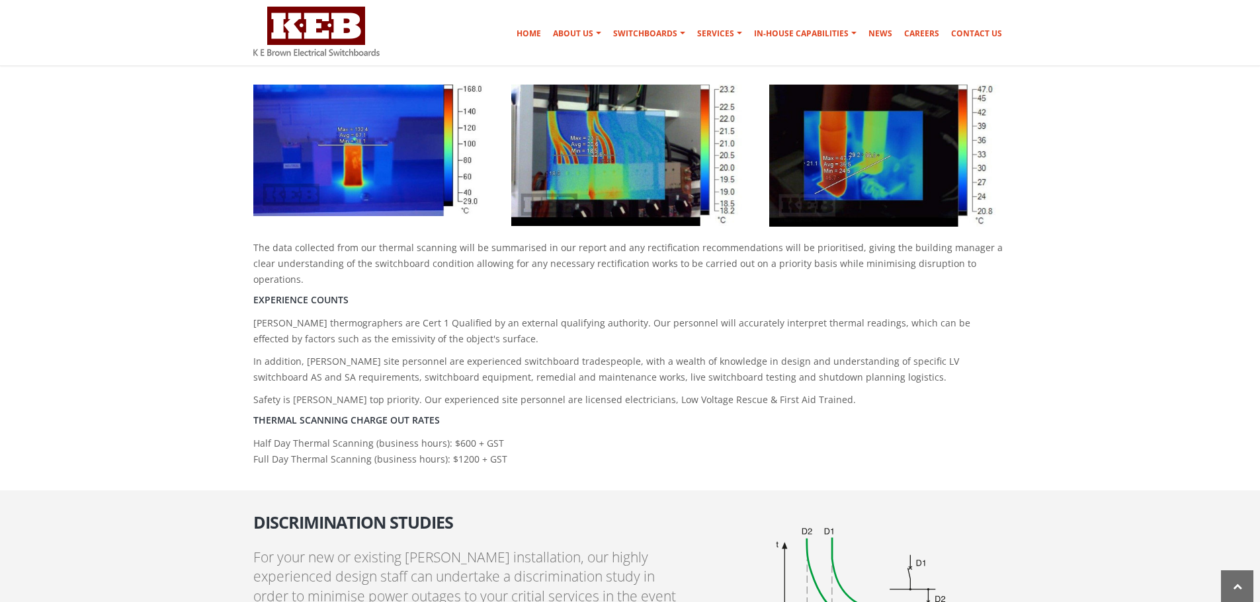
click at [587, 436] on p "Half Day Thermal Scanning (business hours): $600 + GST Full Day Thermal Scannin…" at bounding box center [630, 452] width 754 height 32
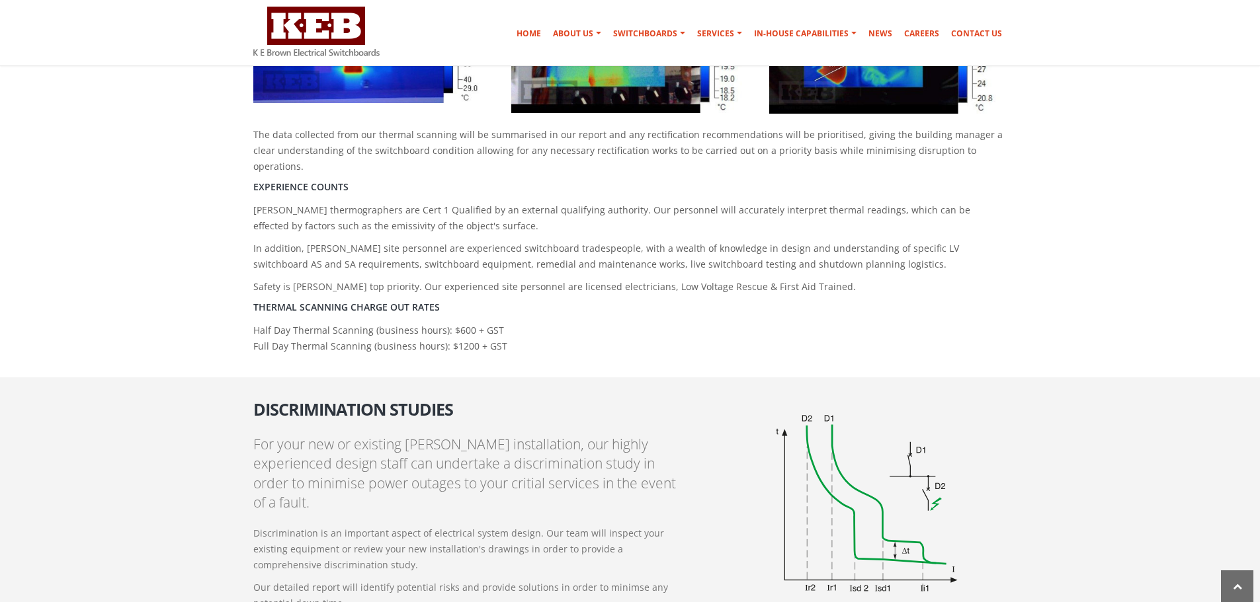
scroll to position [794, 0]
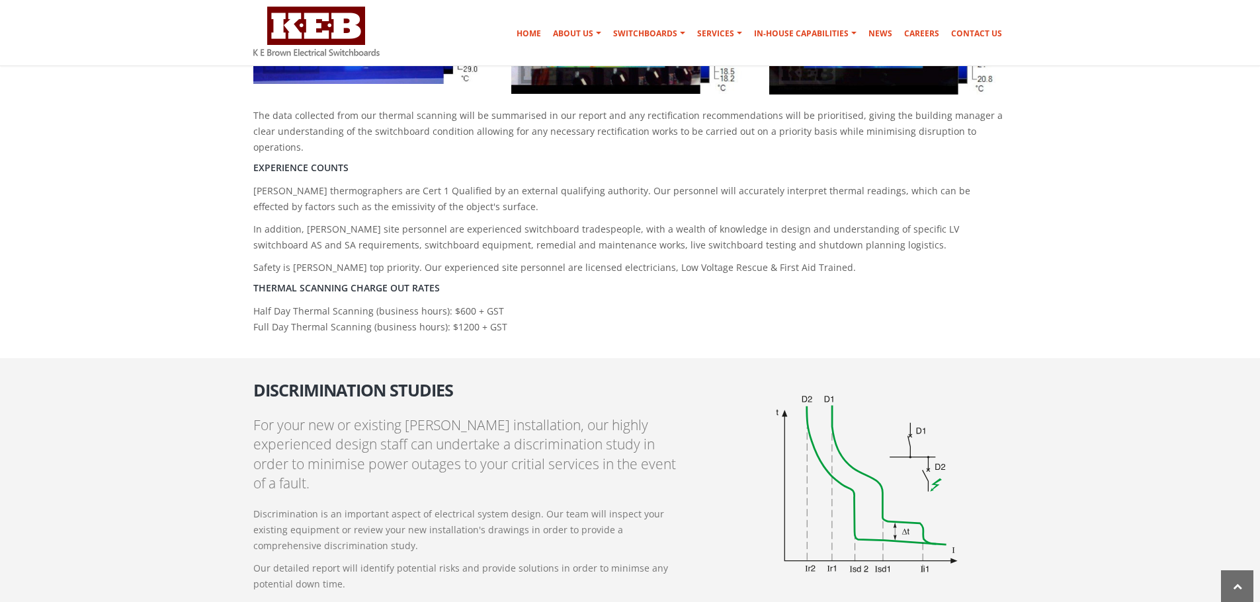
click at [514, 304] on p "Half Day Thermal Scanning (business hours): $600 + GST Full Day Thermal Scannin…" at bounding box center [630, 320] width 754 height 32
drag, startPoint x: 526, startPoint y: 298, endPoint x: 259, endPoint y: 253, distance: 271.5
click at [259, 253] on div "The data collected from our thermal scanning will be summarised in our report a…" at bounding box center [630, 141] width 774 height 399
click at [454, 358] on section "Discrimination Studies For your new or existing [PERSON_NAME] installation, our…" at bounding box center [630, 485] width 1260 height 255
drag, startPoint x: 266, startPoint y: 304, endPoint x: 255, endPoint y: 303, distance: 11.3
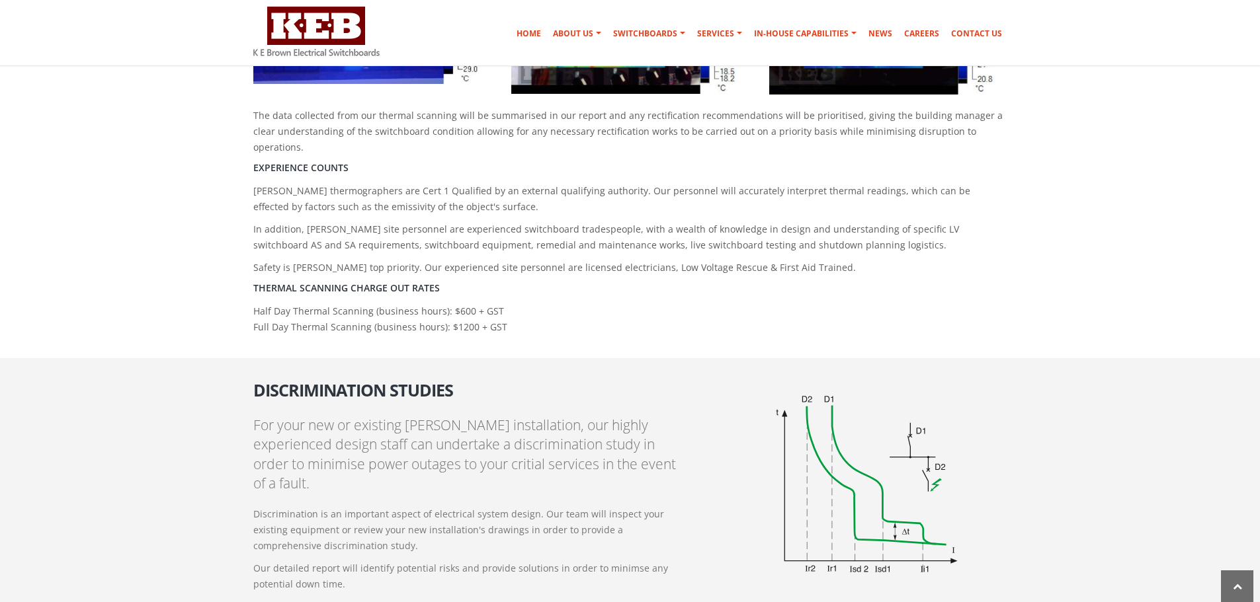
click at [255, 303] on div "The data collected from our thermal scanning will be summarised in our report a…" at bounding box center [630, 141] width 774 height 399
click at [552, 308] on div "The data collected from our thermal scanning will be summarised in our report a…" at bounding box center [630, 141] width 774 height 399
click at [482, 372] on h2 "Discrimination Studies" at bounding box center [469, 386] width 432 height 28
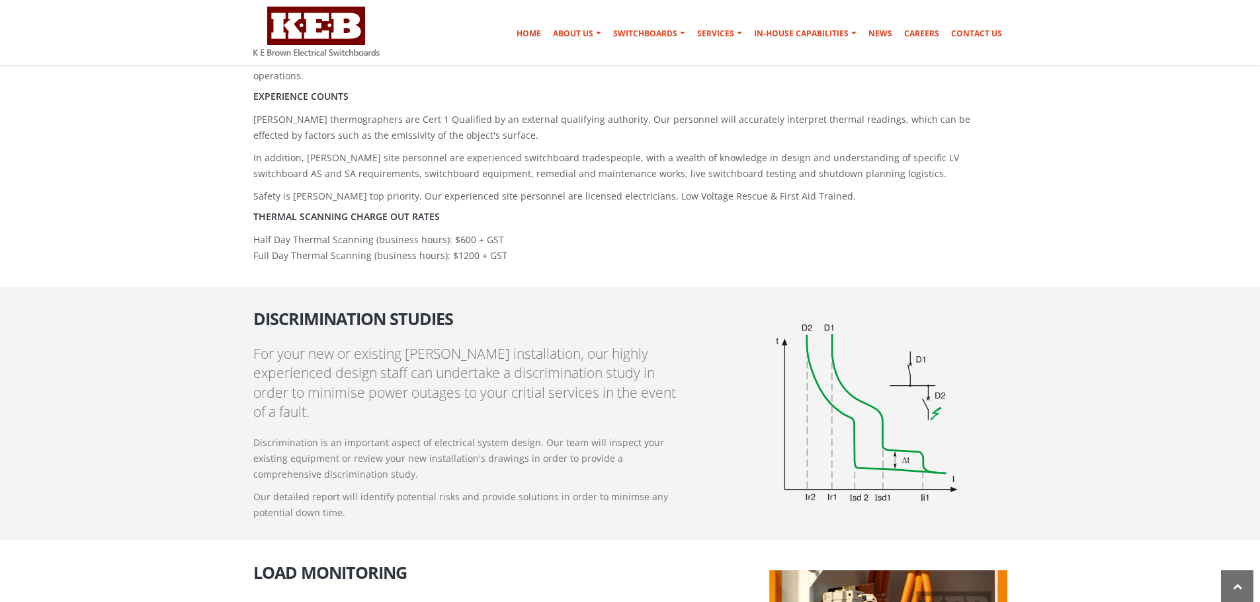
scroll to position [860, 0]
